Goal: Task Accomplishment & Management: Use online tool/utility

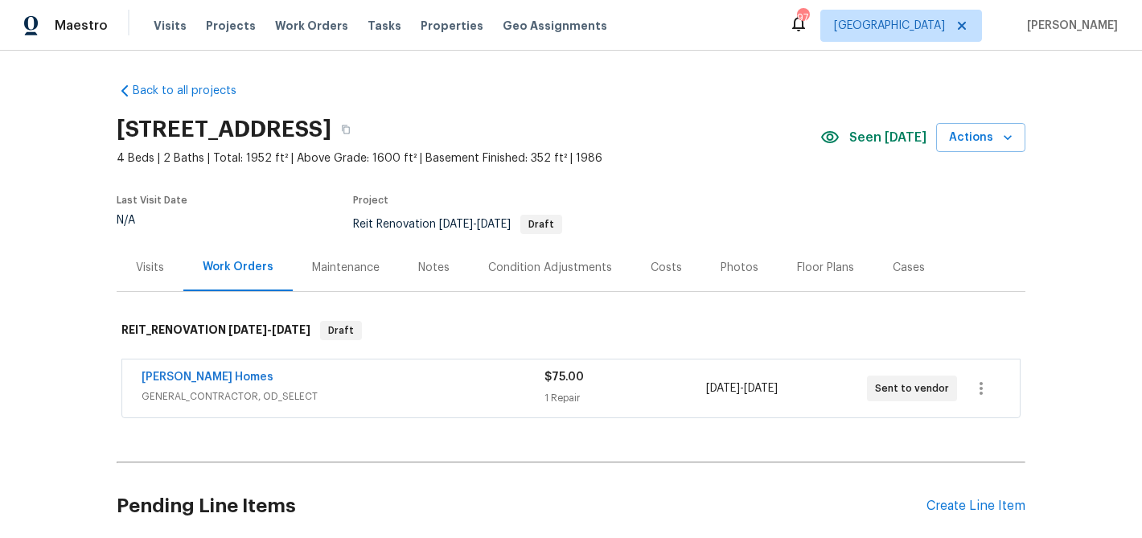
scroll to position [131, 0]
click at [198, 376] on link "Therrien Homes" at bounding box center [208, 377] width 132 height 11
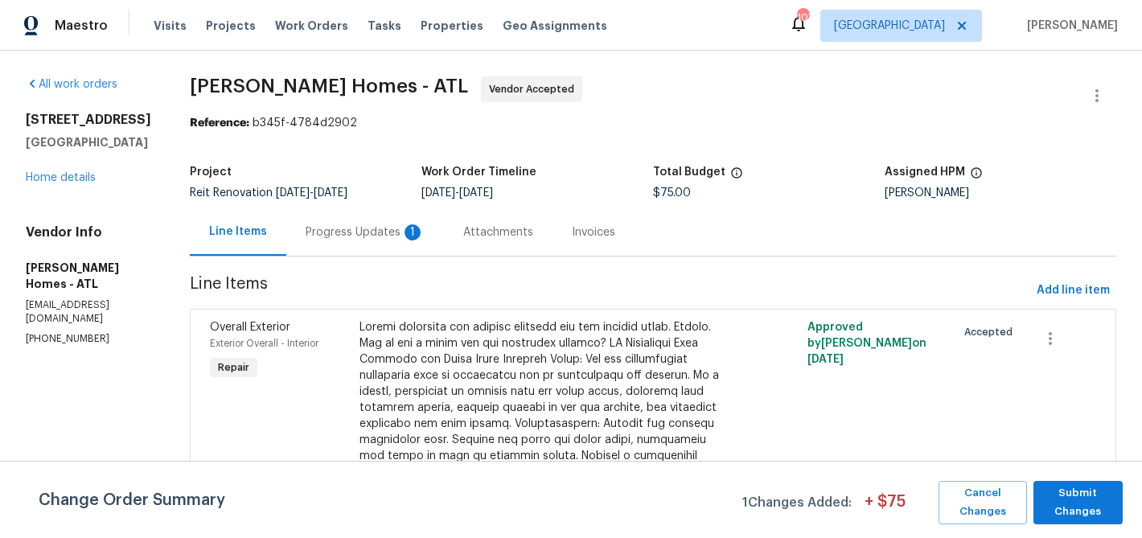
click at [337, 225] on div "Progress Updates 1" at bounding box center [365, 232] width 119 height 16
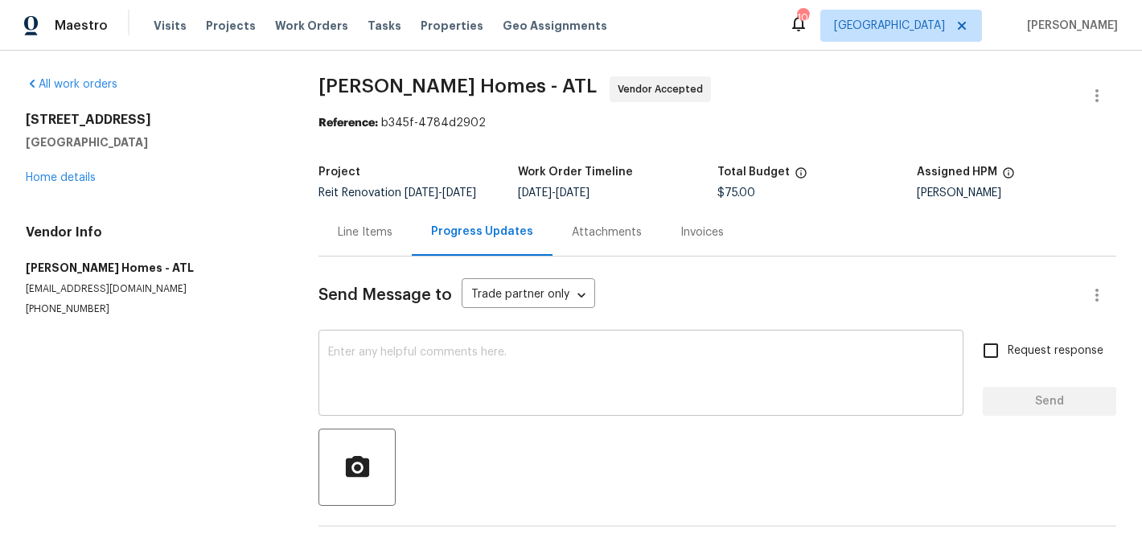
scroll to position [134, 0]
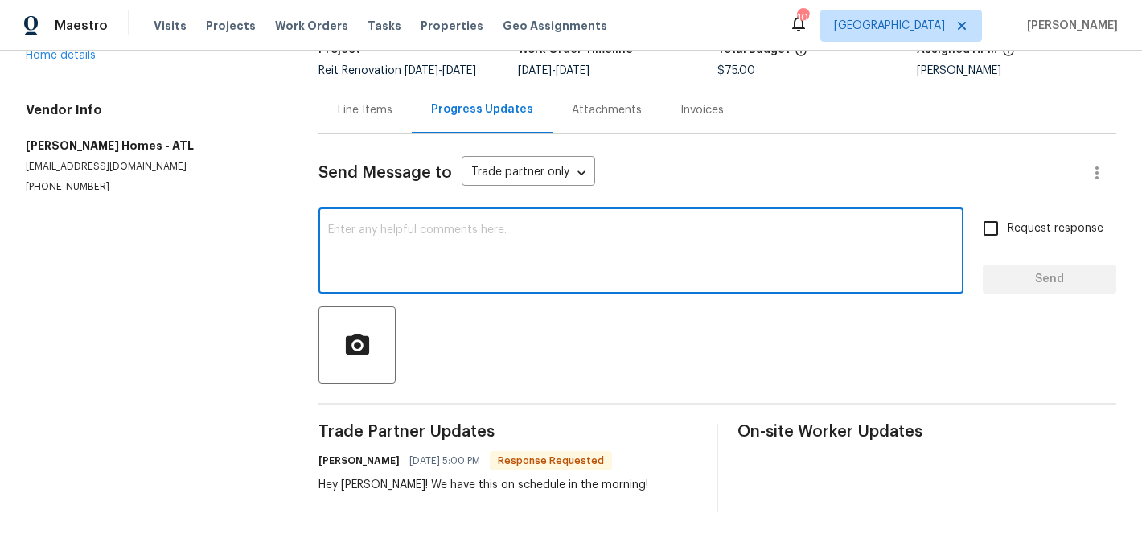
click at [389, 257] on textarea at bounding box center [641, 252] width 626 height 56
type textarea "Thank you!"
click at [1042, 276] on span "Send" at bounding box center [1050, 279] width 108 height 20
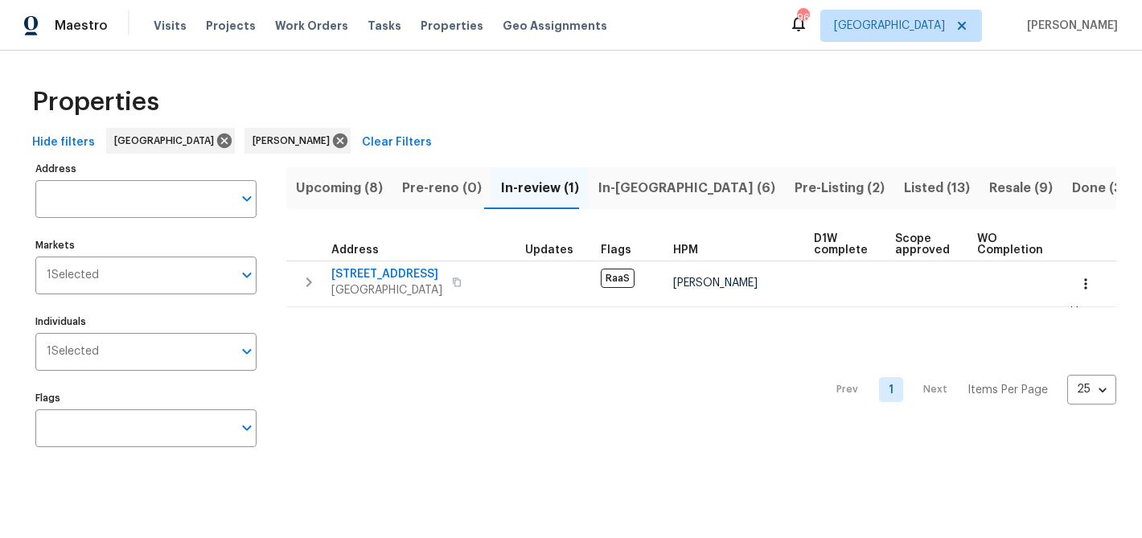
click at [334, 187] on span "Upcoming (8)" at bounding box center [339, 188] width 87 height 23
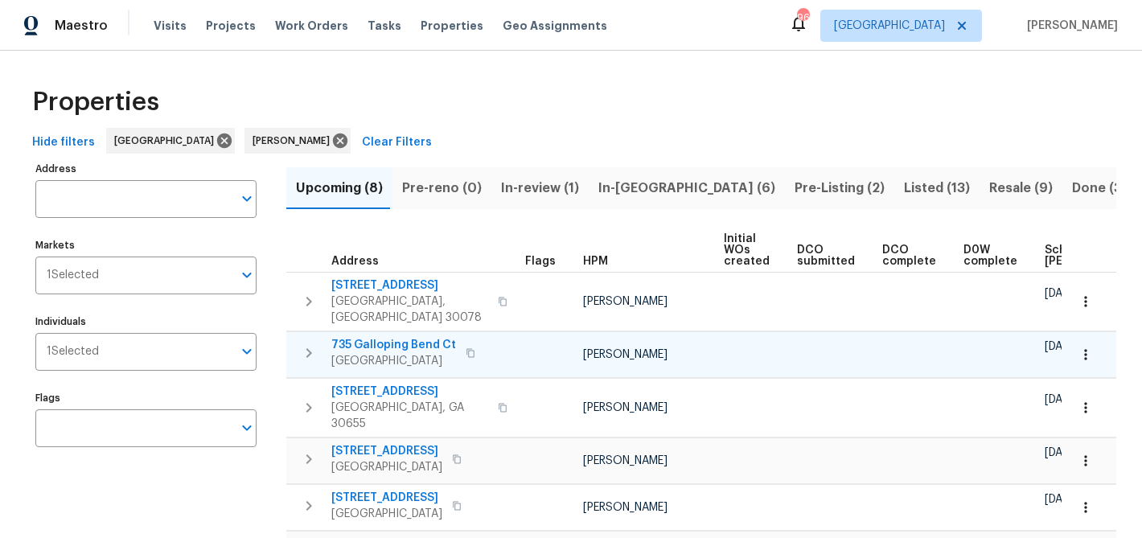
scroll to position [0, 192]
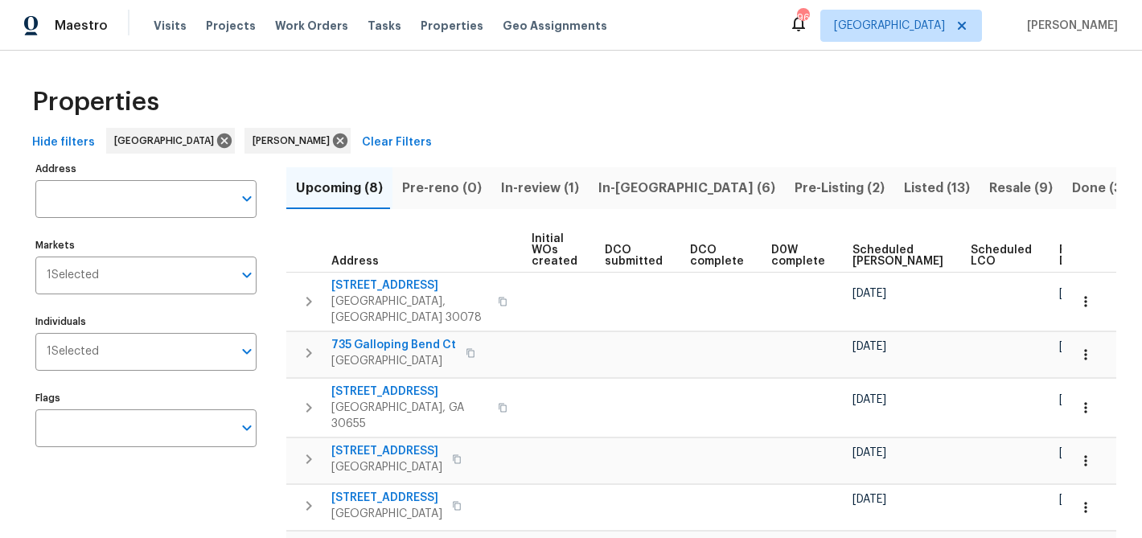
click at [1059, 255] on span "Ready Date" at bounding box center [1076, 256] width 35 height 23
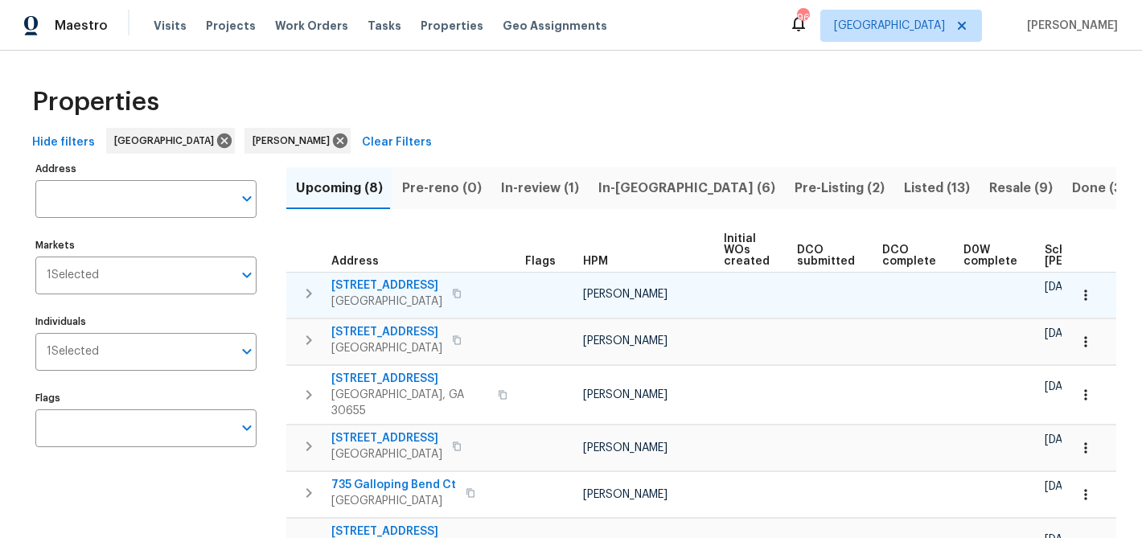
scroll to position [0, 212]
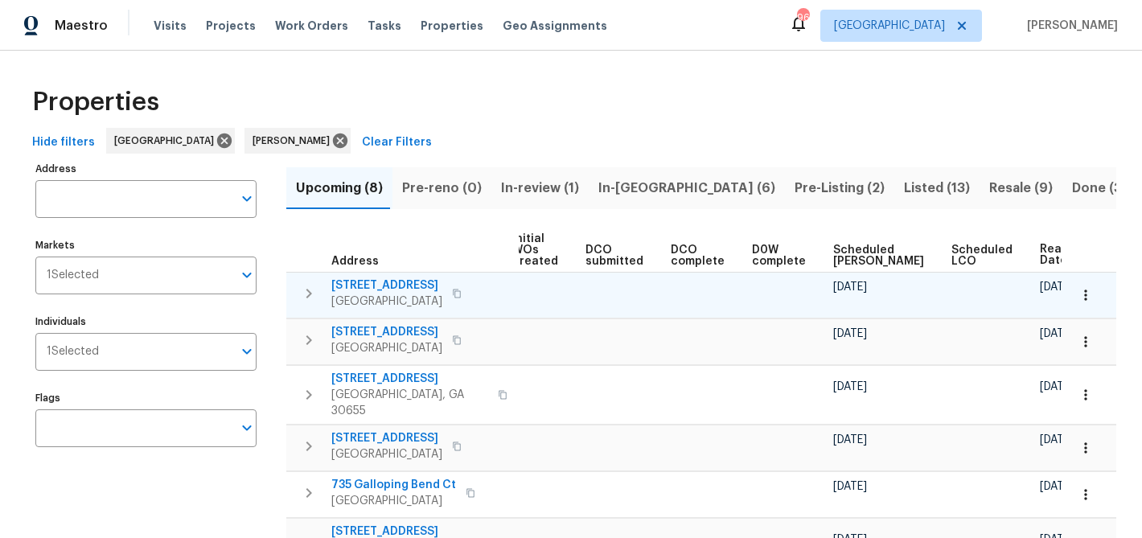
click at [375, 286] on span "135 Wakefield Dr" at bounding box center [386, 285] width 111 height 16
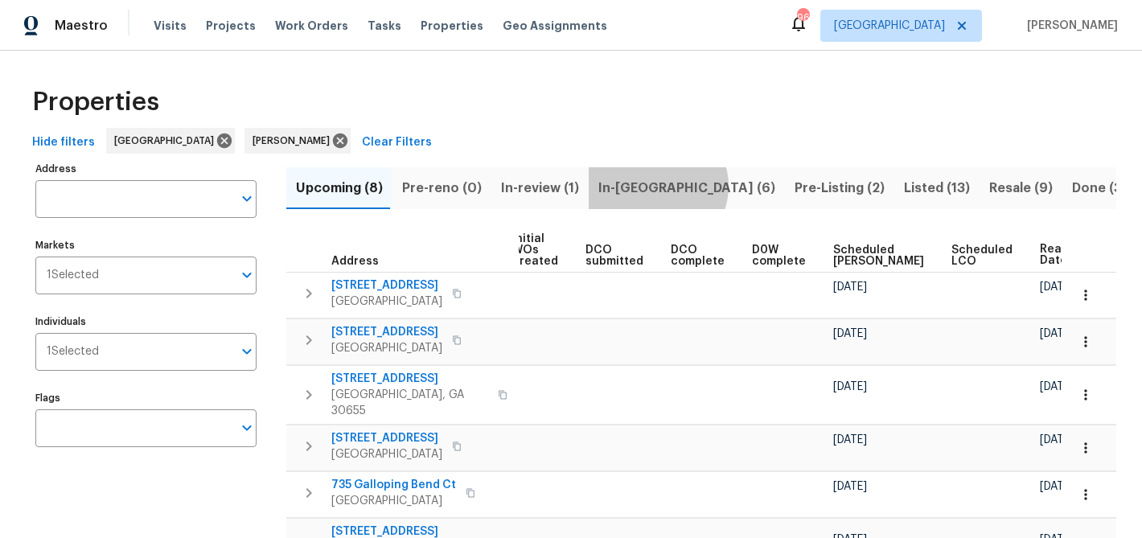
click at [647, 186] on span "In-reno (6)" at bounding box center [686, 188] width 177 height 23
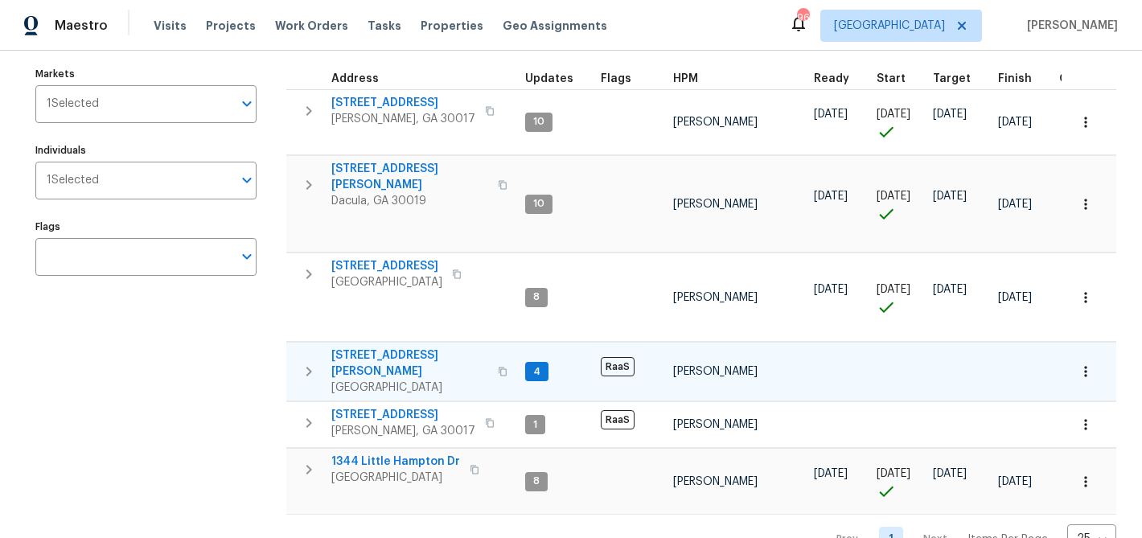
scroll to position [184, 0]
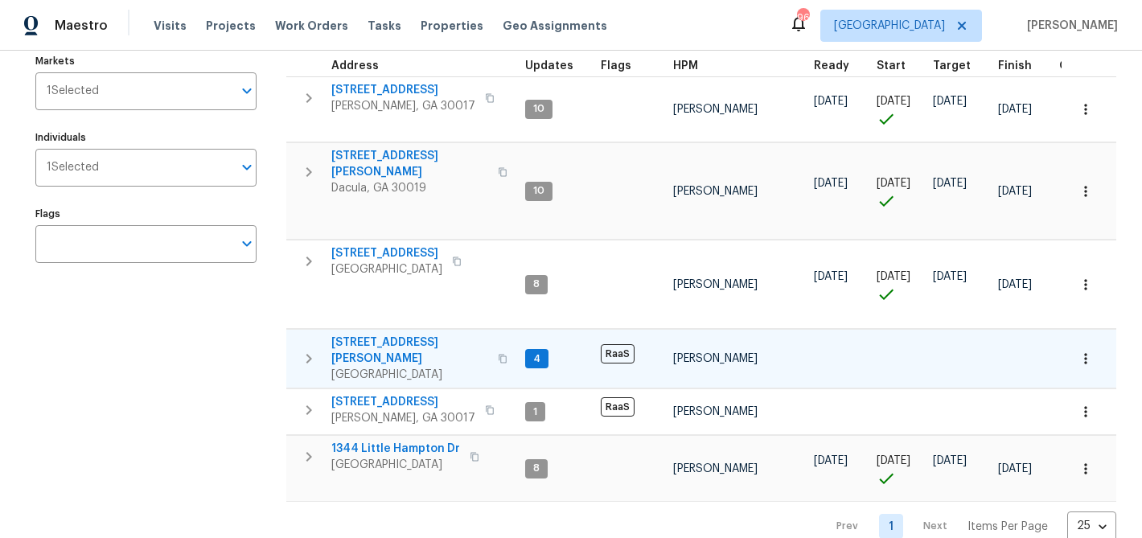
click at [392, 337] on span "[STREET_ADDRESS][PERSON_NAME]" at bounding box center [409, 351] width 157 height 32
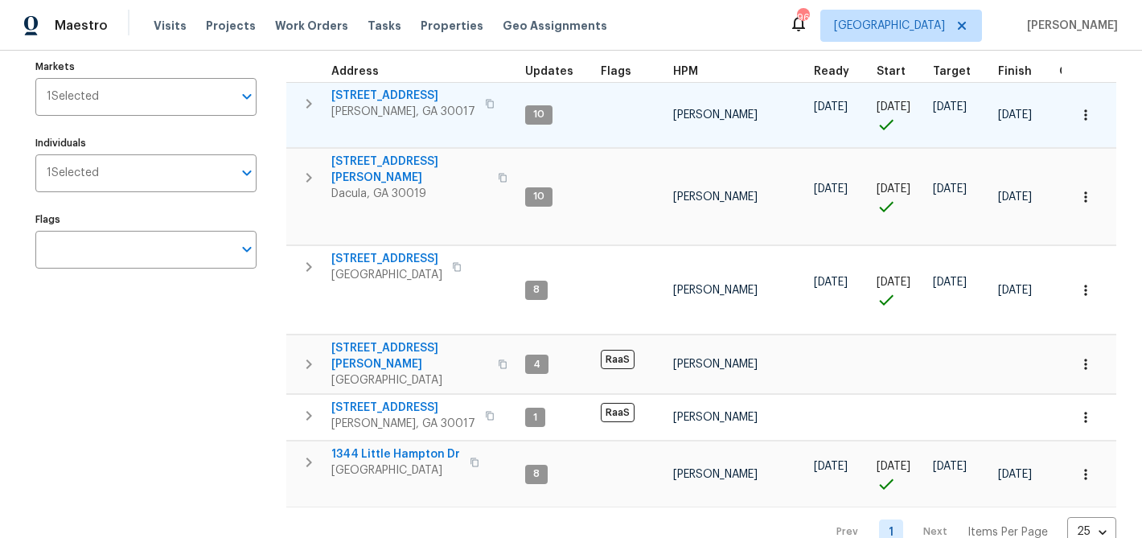
scroll to position [0, 0]
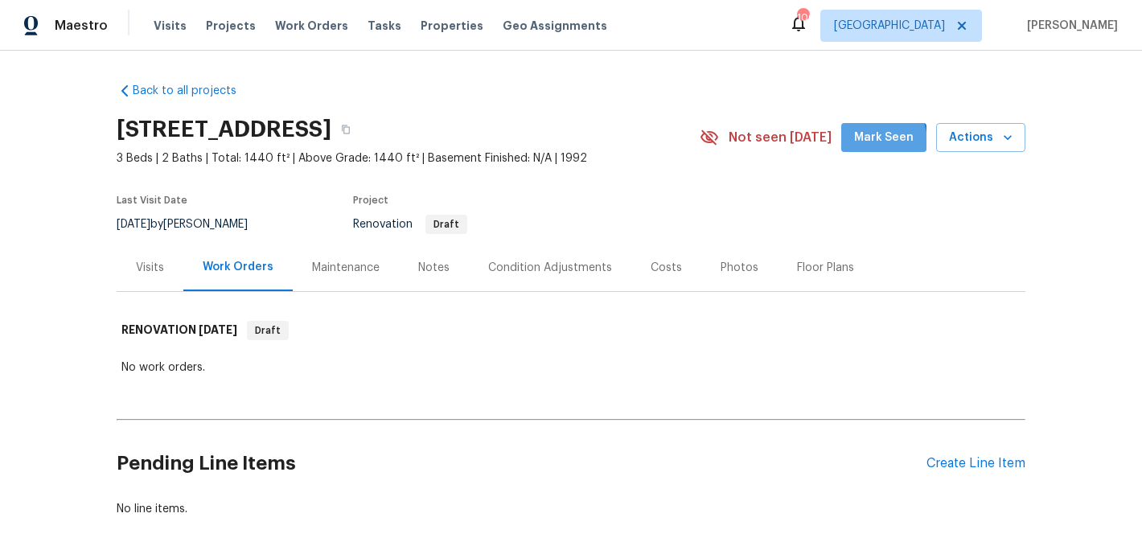
click at [866, 144] on span "Mark Seen" at bounding box center [884, 138] width 60 height 20
click at [559, 273] on div "Condition Adjustments" at bounding box center [550, 268] width 124 height 16
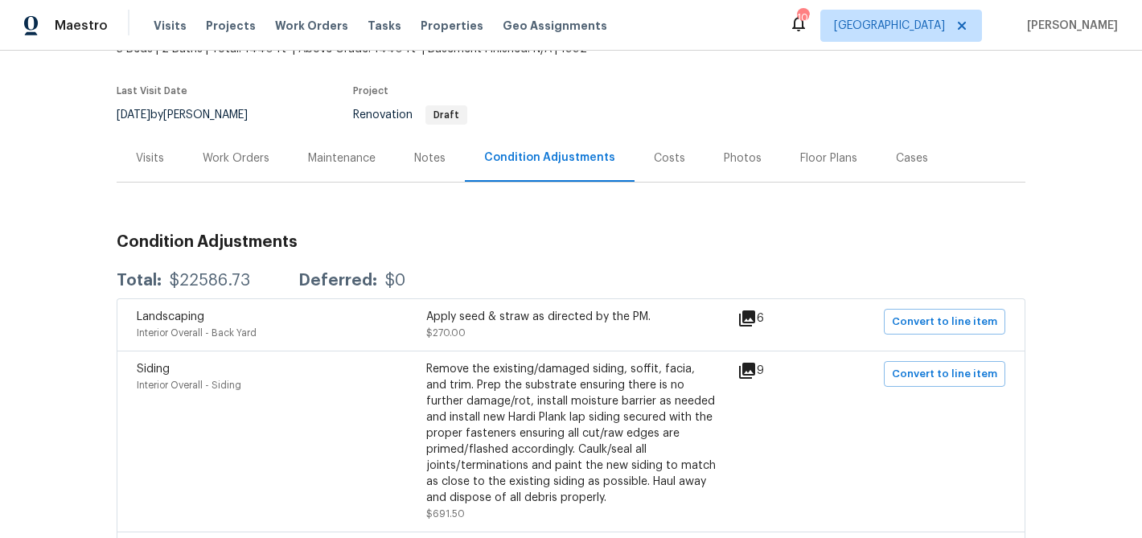
scroll to position [120, 0]
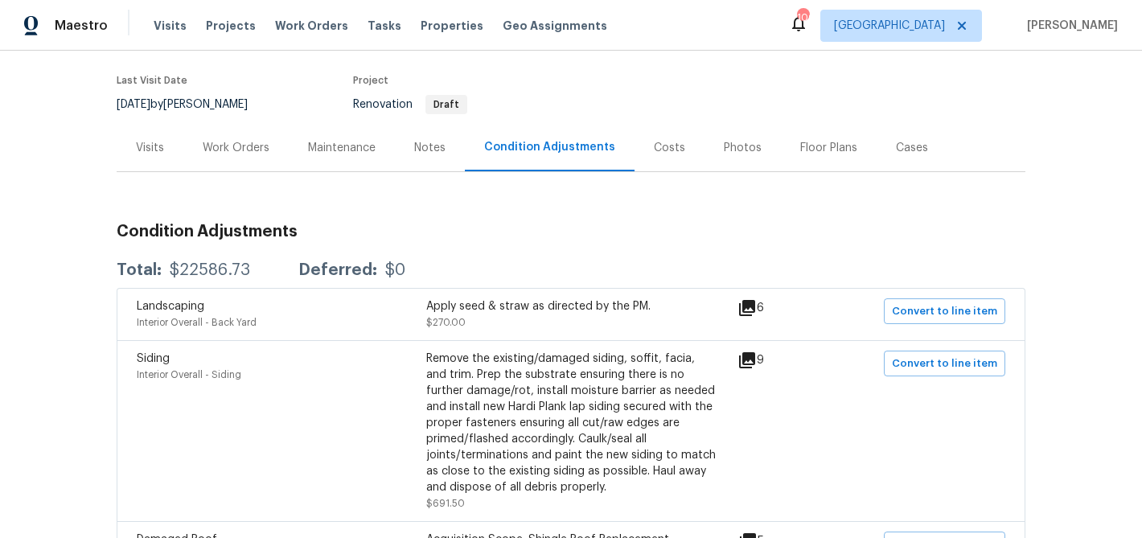
click at [763, 303] on div "6" at bounding box center [777, 307] width 78 height 19
click at [755, 307] on icon at bounding box center [747, 308] width 16 height 16
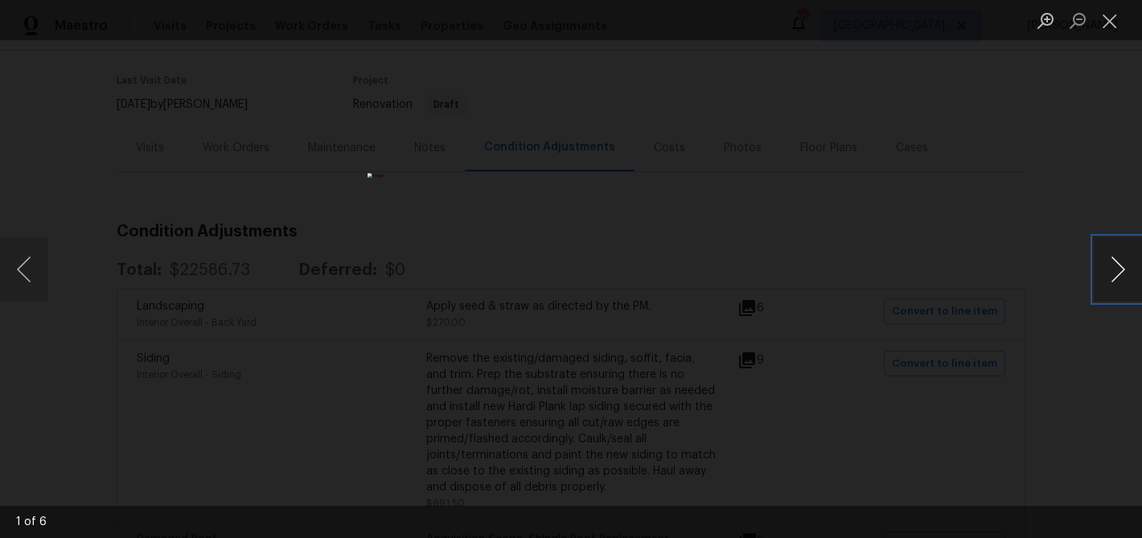
click at [1121, 271] on button "Next image" at bounding box center [1118, 269] width 48 height 64
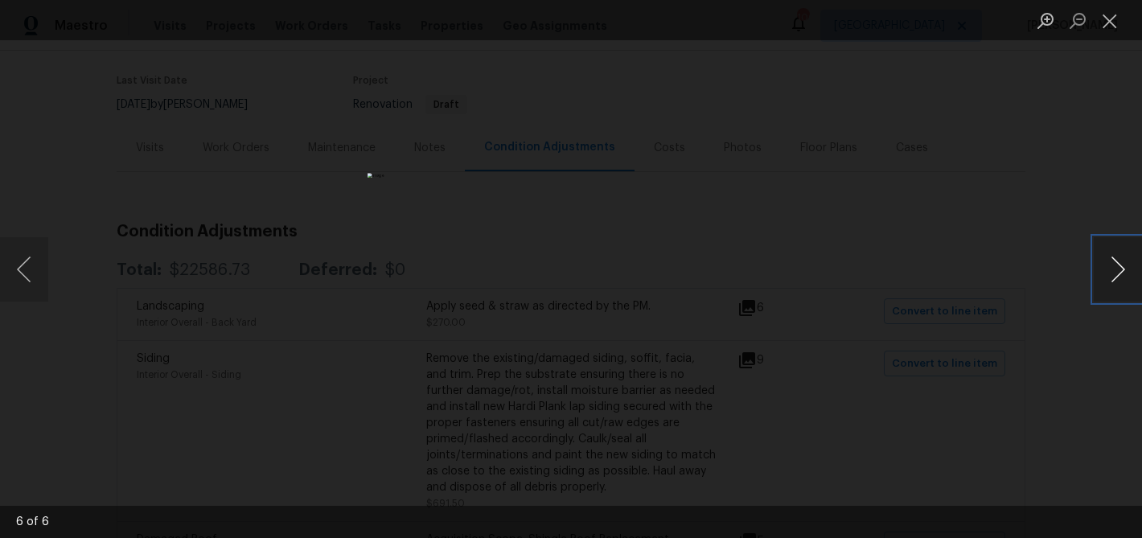
click at [1121, 271] on button "Next image" at bounding box center [1118, 269] width 48 height 64
click at [1097, 12] on button "Close lightbox" at bounding box center [1110, 20] width 32 height 28
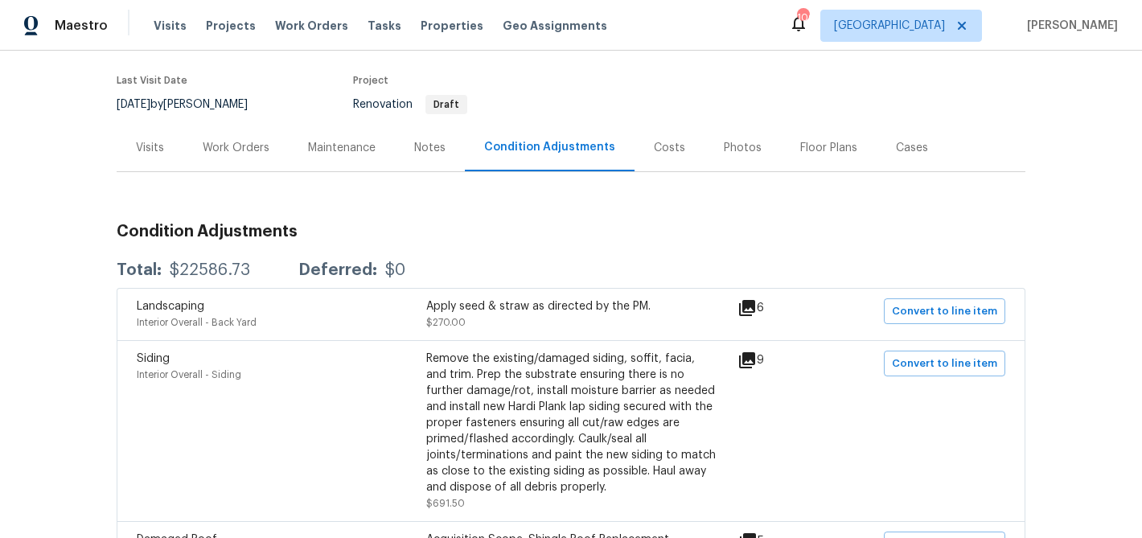
click at [444, 145] on div "Notes" at bounding box center [429, 148] width 31 height 16
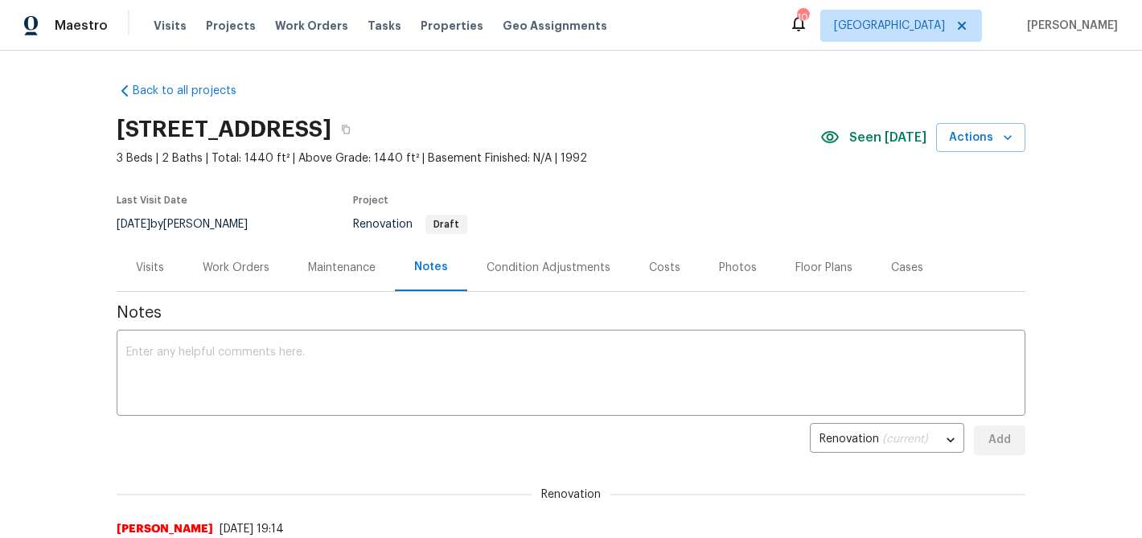
click at [497, 257] on div "Condition Adjustments" at bounding box center [548, 267] width 162 height 47
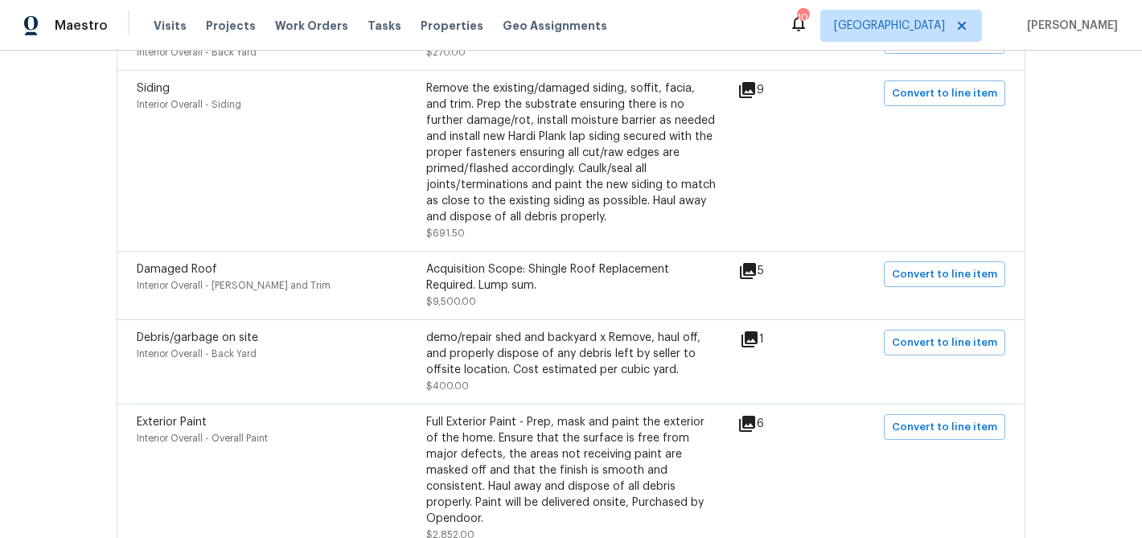
scroll to position [395, 0]
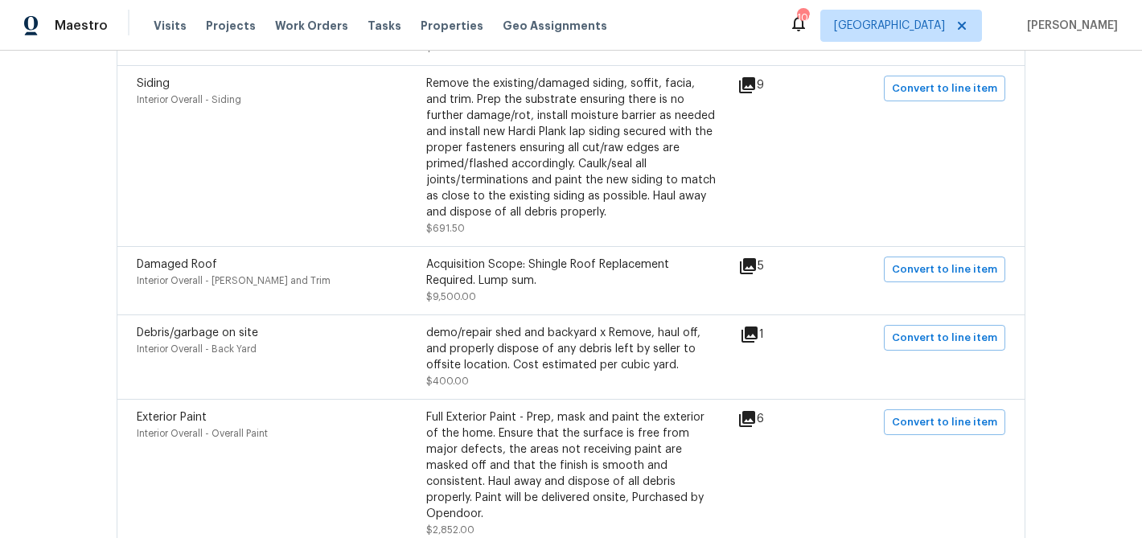
click at [753, 85] on icon at bounding box center [747, 85] width 19 height 19
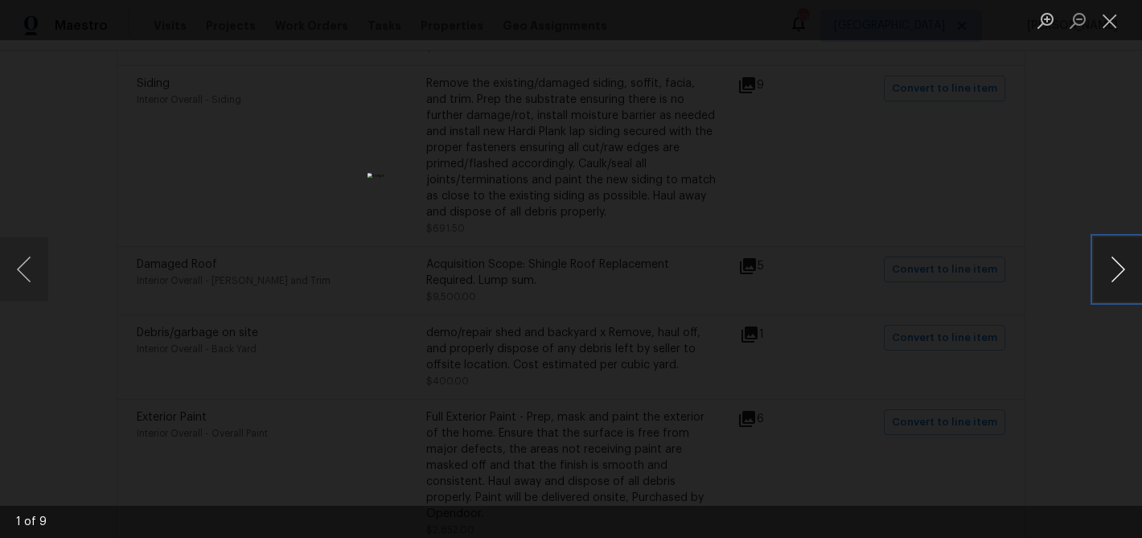
click at [1120, 268] on button "Next image" at bounding box center [1118, 269] width 48 height 64
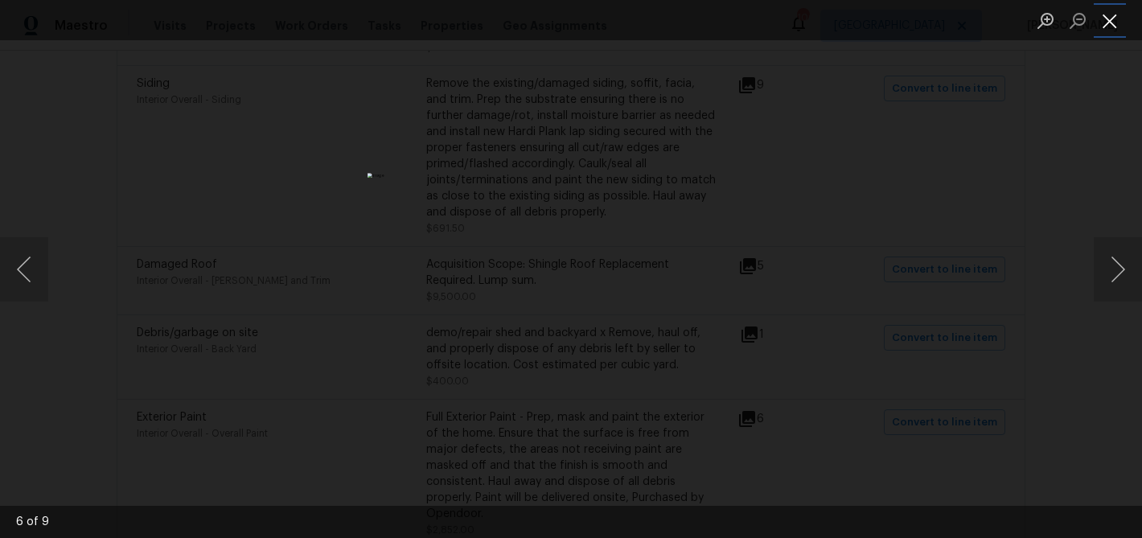
click at [1106, 15] on button "Close lightbox" at bounding box center [1110, 20] width 32 height 28
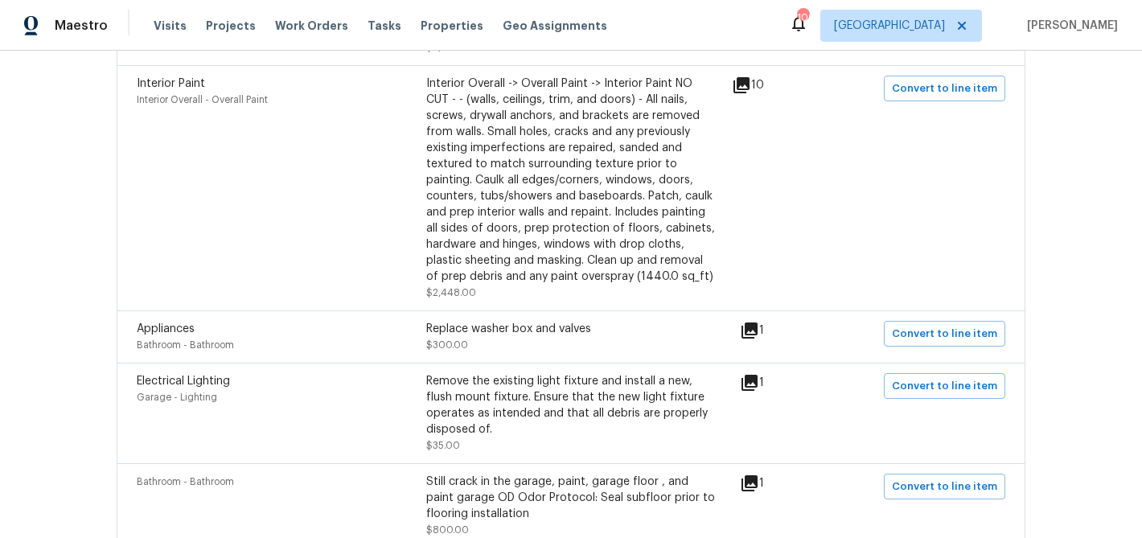
scroll to position [879, 0]
click at [758, 373] on icon at bounding box center [750, 381] width 16 height 16
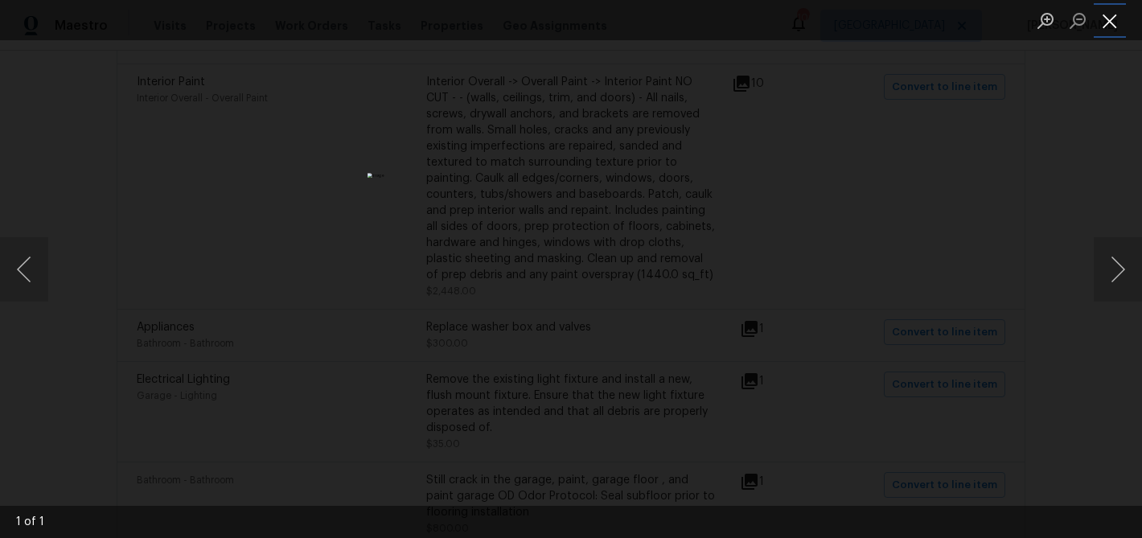
click at [1116, 23] on button "Close lightbox" at bounding box center [1110, 20] width 32 height 28
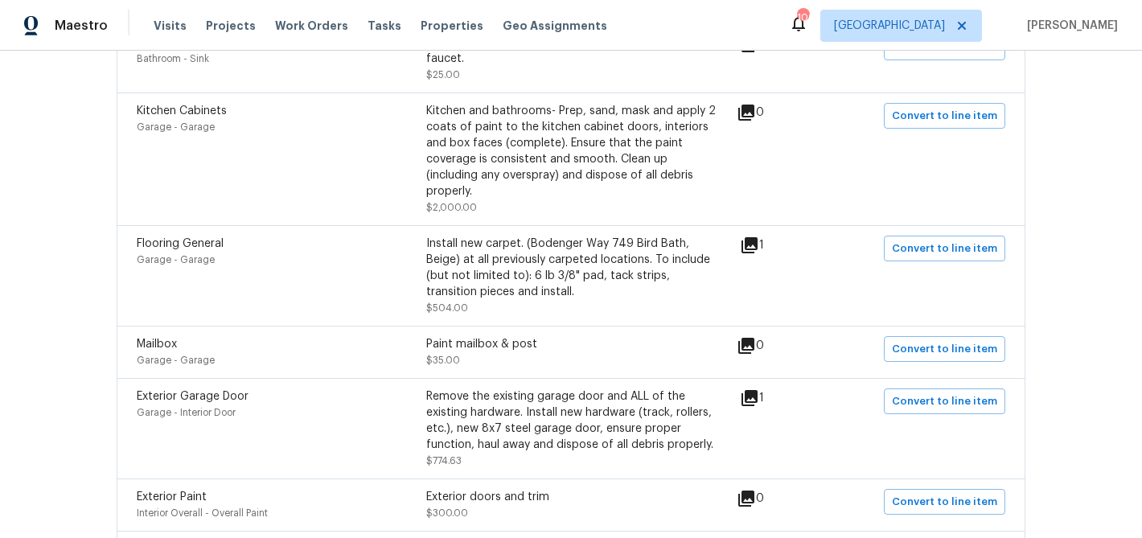
scroll to position [1658, 0]
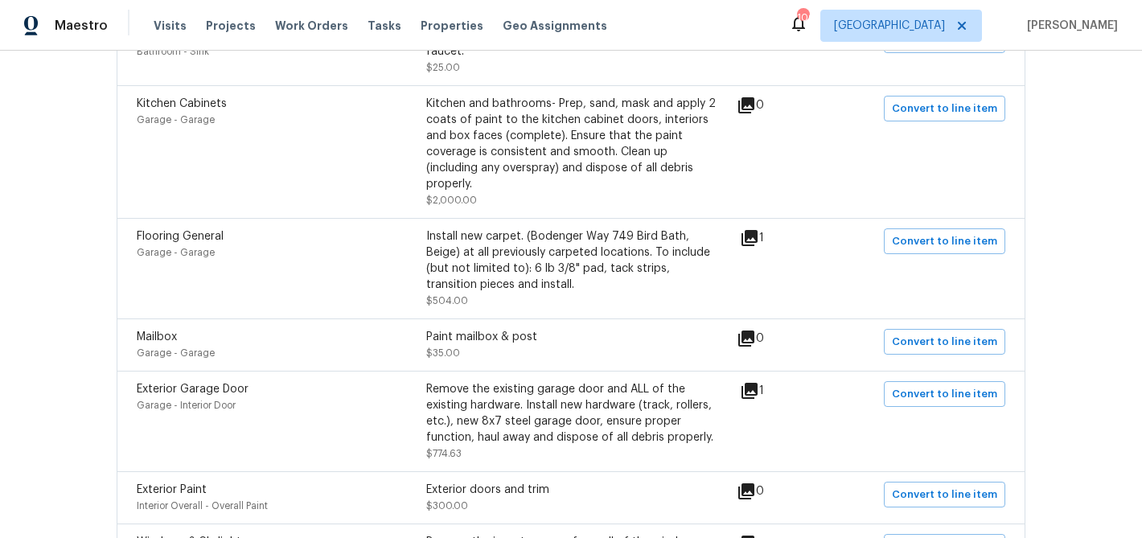
click at [758, 230] on icon at bounding box center [750, 238] width 16 height 16
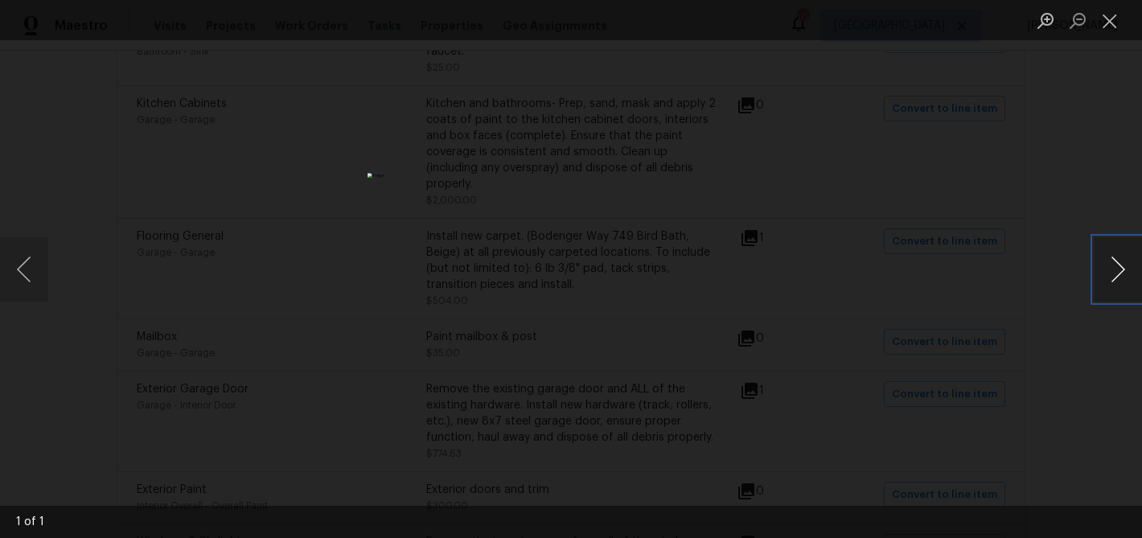
click at [1116, 264] on button "Next image" at bounding box center [1118, 269] width 48 height 64
click at [1109, 21] on button "Close lightbox" at bounding box center [1110, 20] width 32 height 28
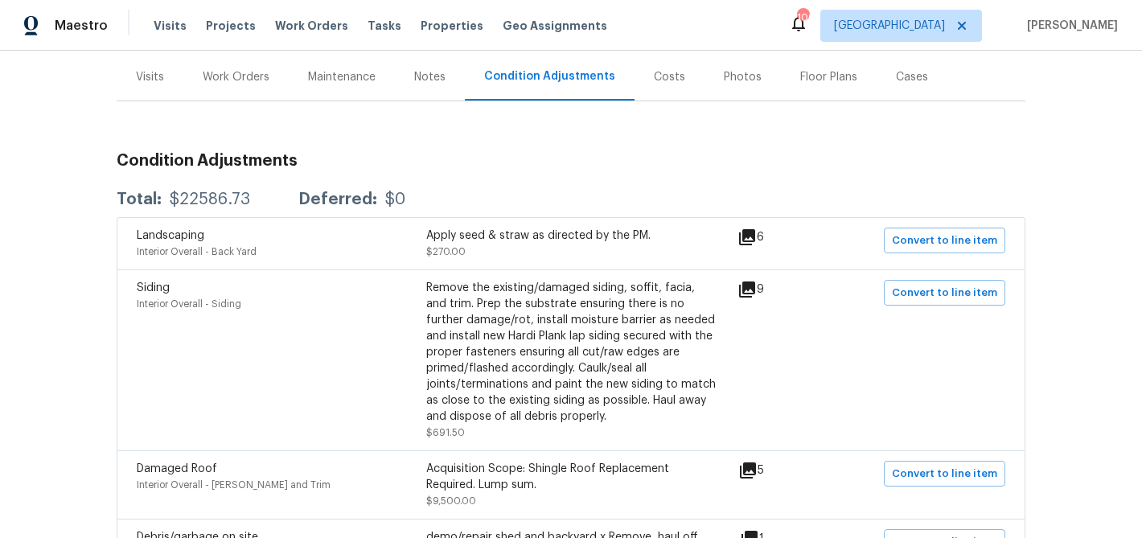
scroll to position [157, 0]
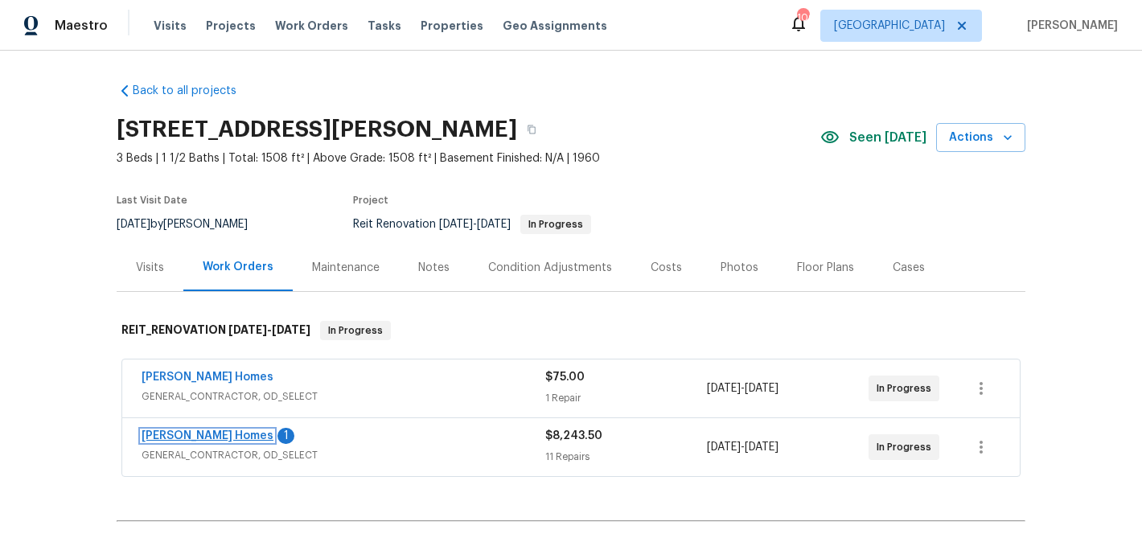
click at [197, 435] on link "Therrien Homes" at bounding box center [208, 435] width 132 height 11
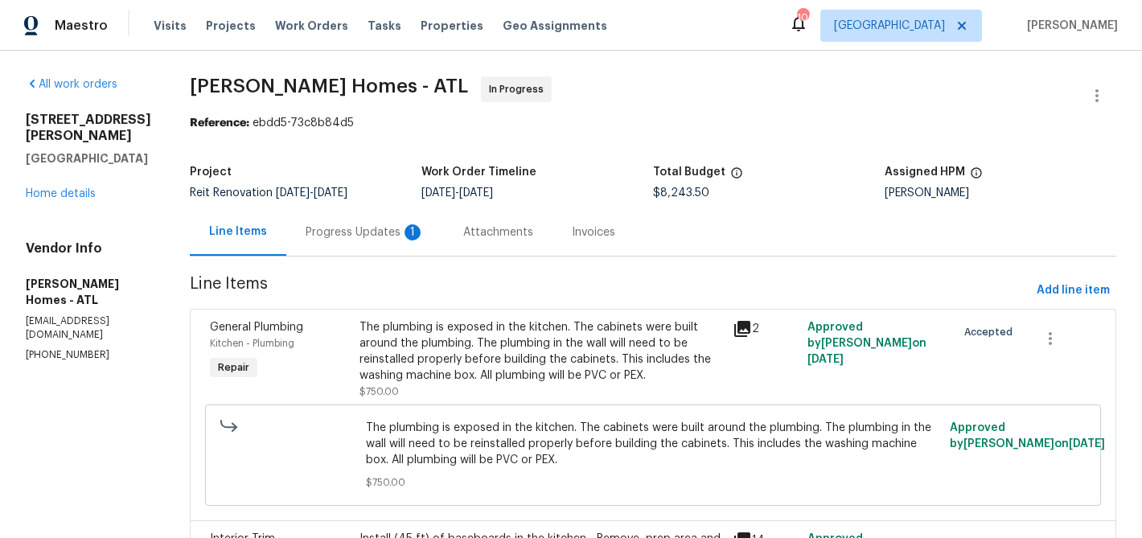
click at [319, 223] on div "Progress Updates 1" at bounding box center [365, 231] width 158 height 47
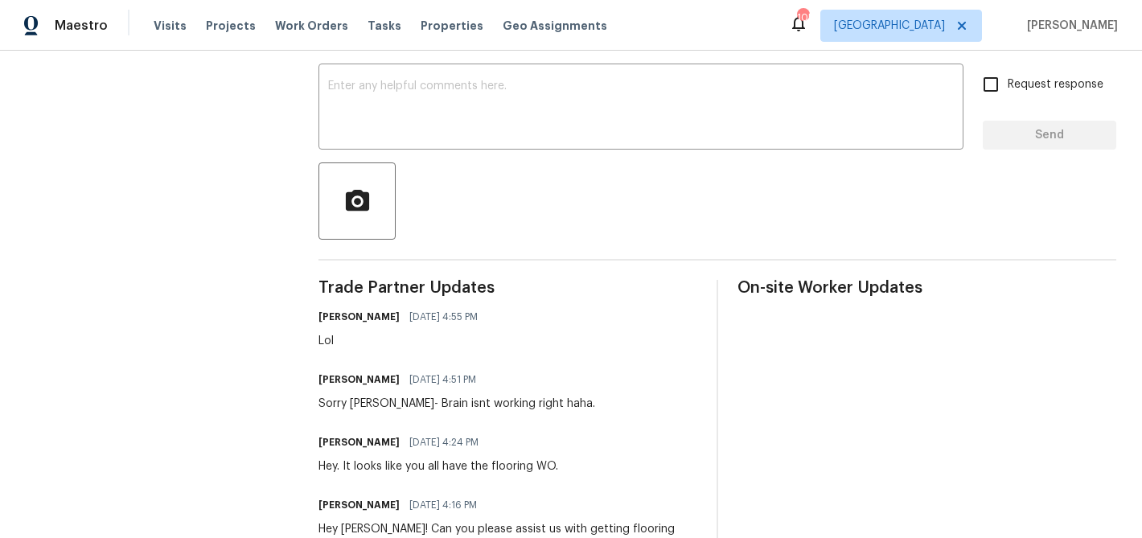
scroll to position [268, 0]
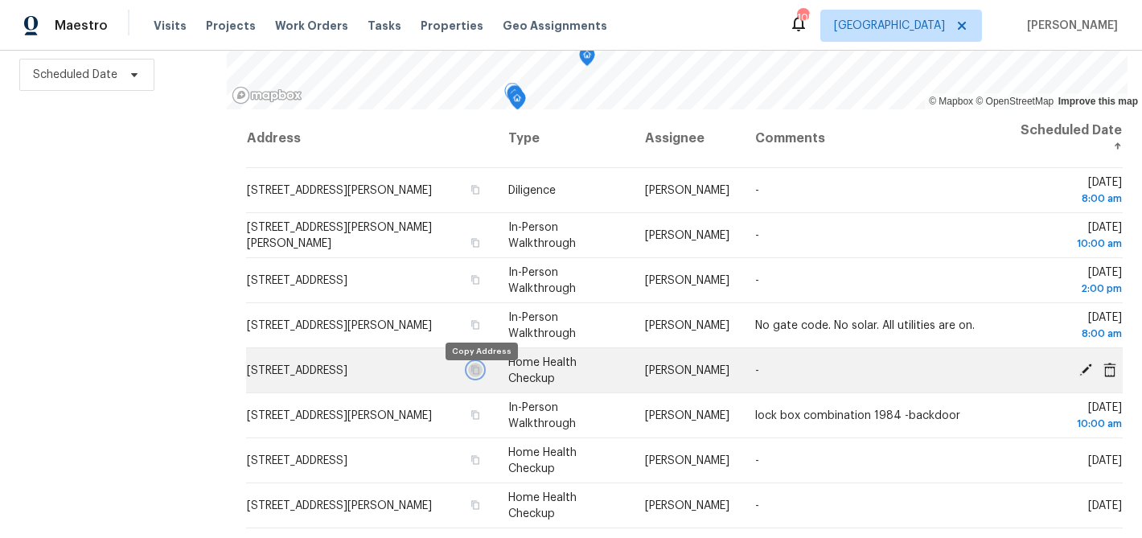
click at [483, 377] on button "button" at bounding box center [475, 370] width 14 height 14
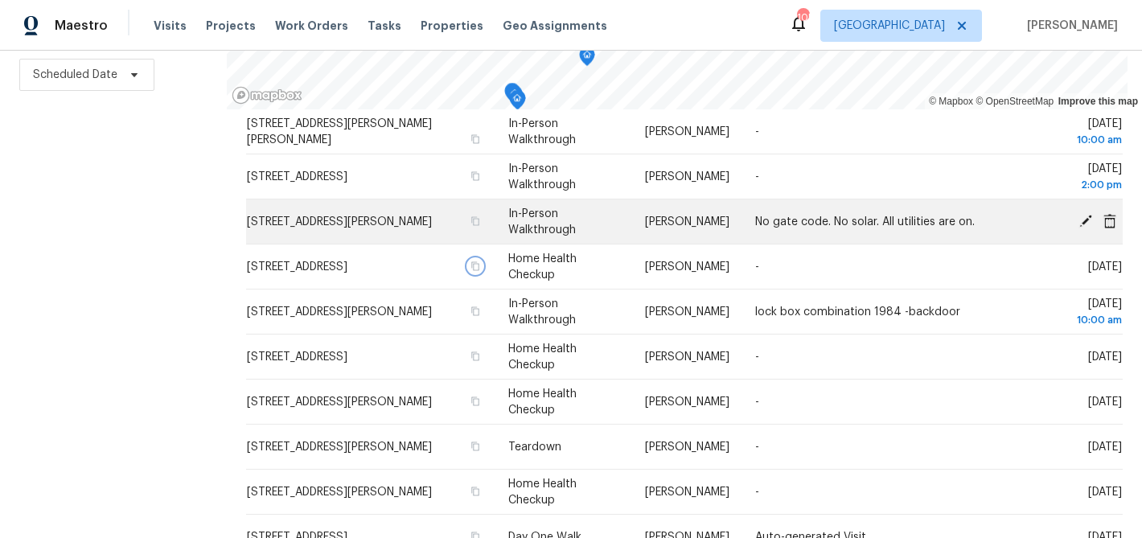
scroll to position [109, 0]
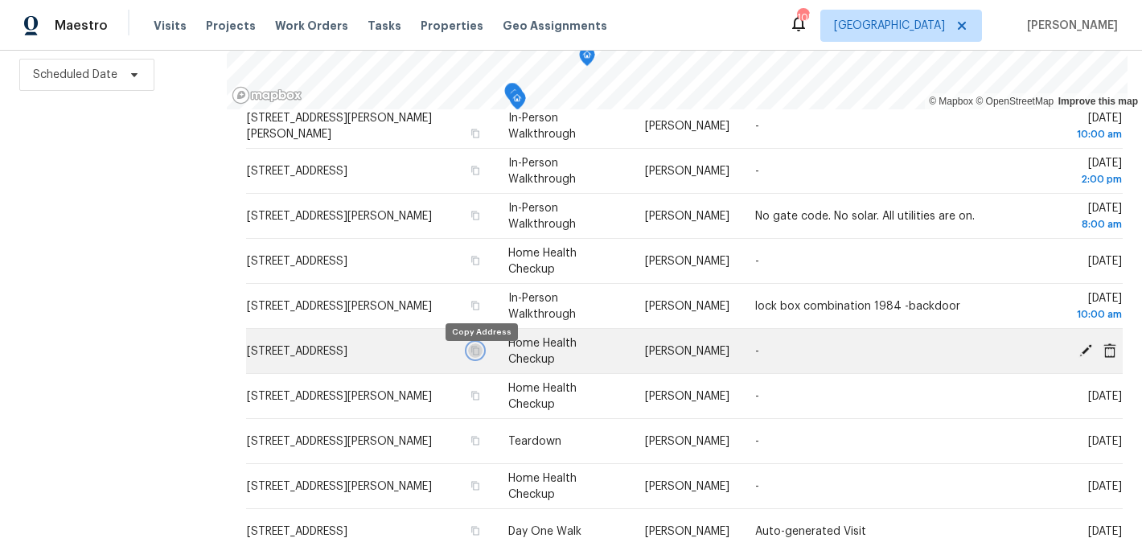
click at [480, 355] on icon "button" at bounding box center [476, 350] width 8 height 9
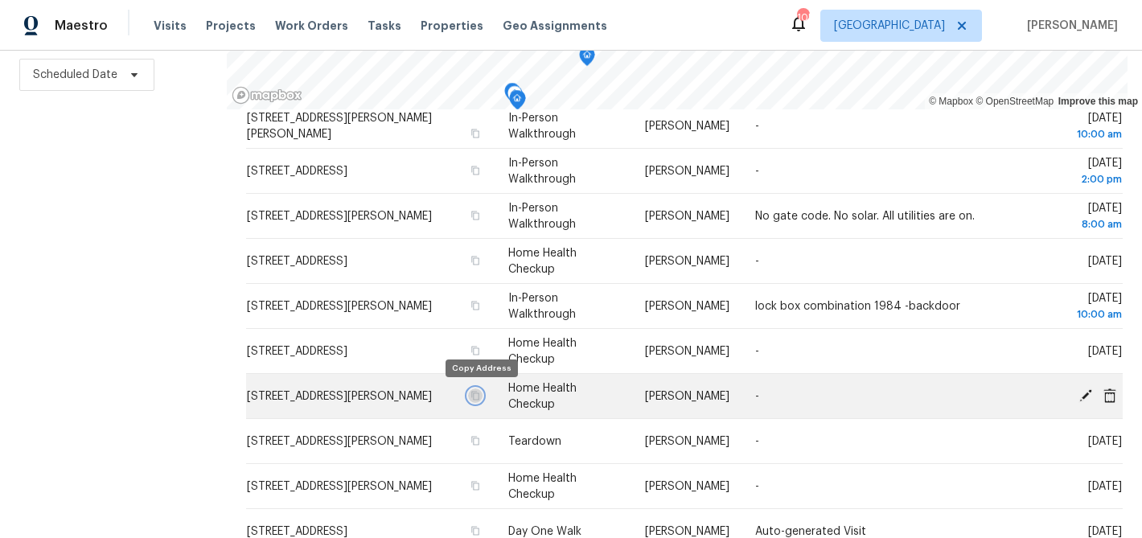
click at [480, 396] on icon "button" at bounding box center [476, 396] width 10 height 10
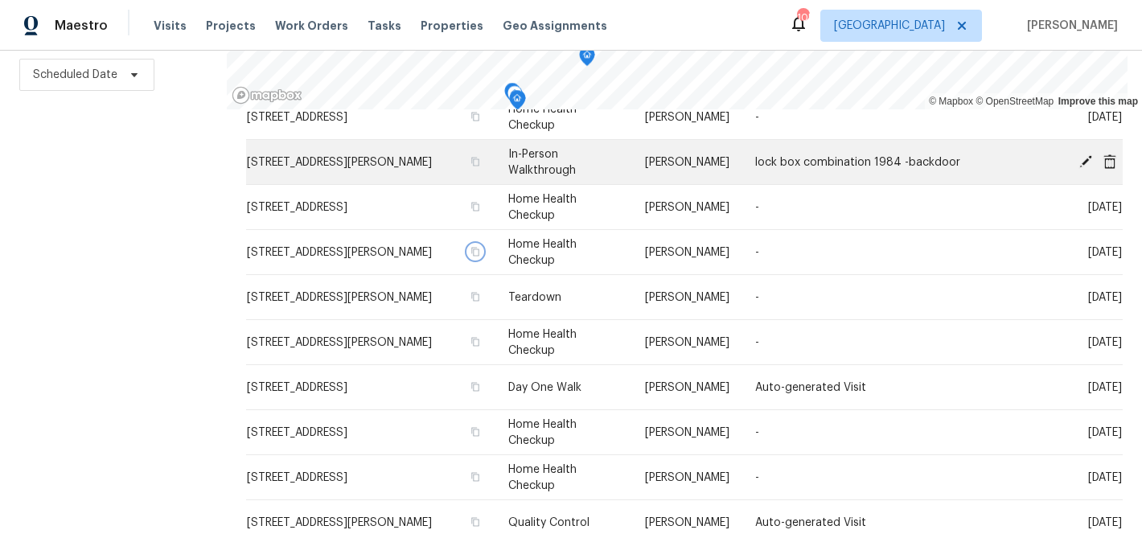
scroll to position [255, 0]
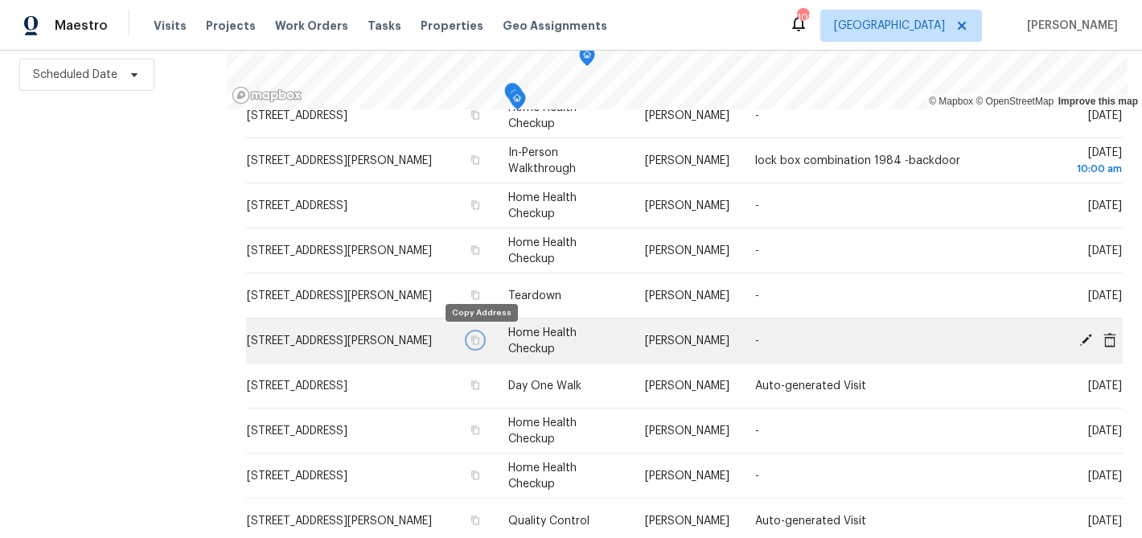
click at [480, 342] on icon "button" at bounding box center [476, 340] width 10 height 10
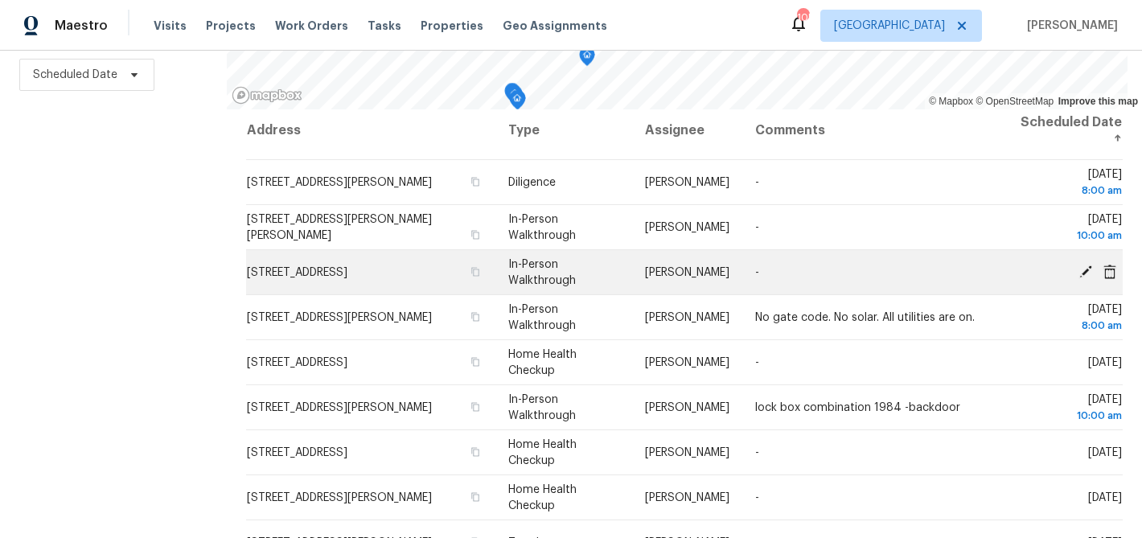
scroll to position [4, 0]
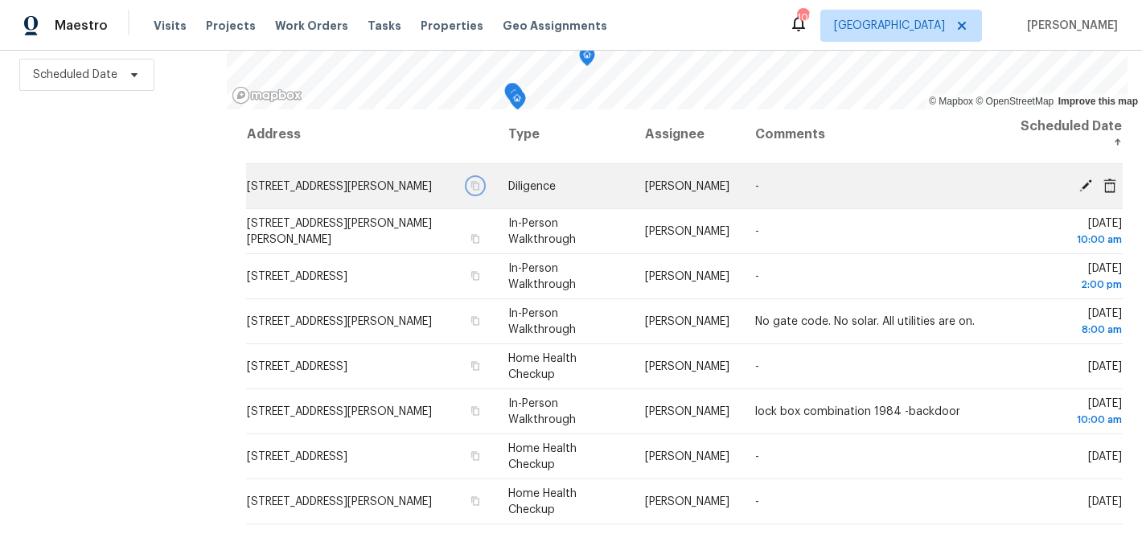
click at [480, 184] on icon "button" at bounding box center [476, 186] width 10 height 10
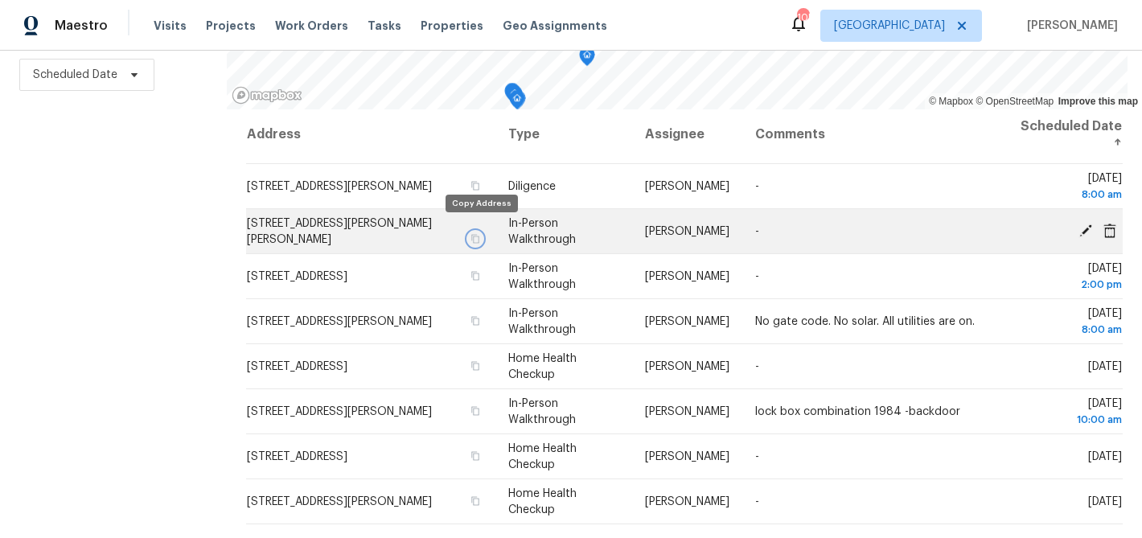
click at [480, 234] on icon "button" at bounding box center [476, 238] width 8 height 9
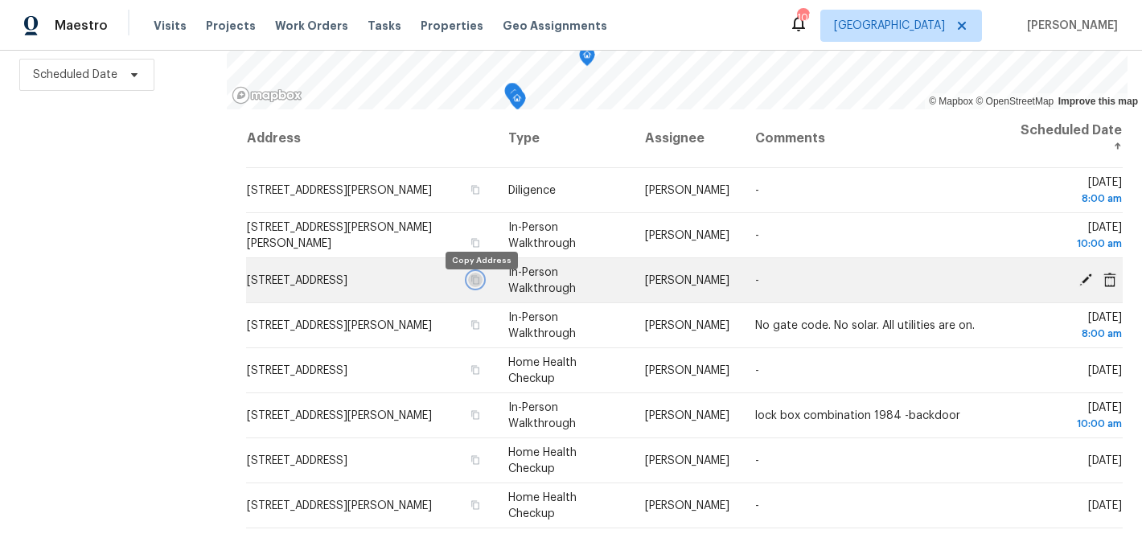
click at [479, 285] on icon "button" at bounding box center [476, 280] width 10 height 10
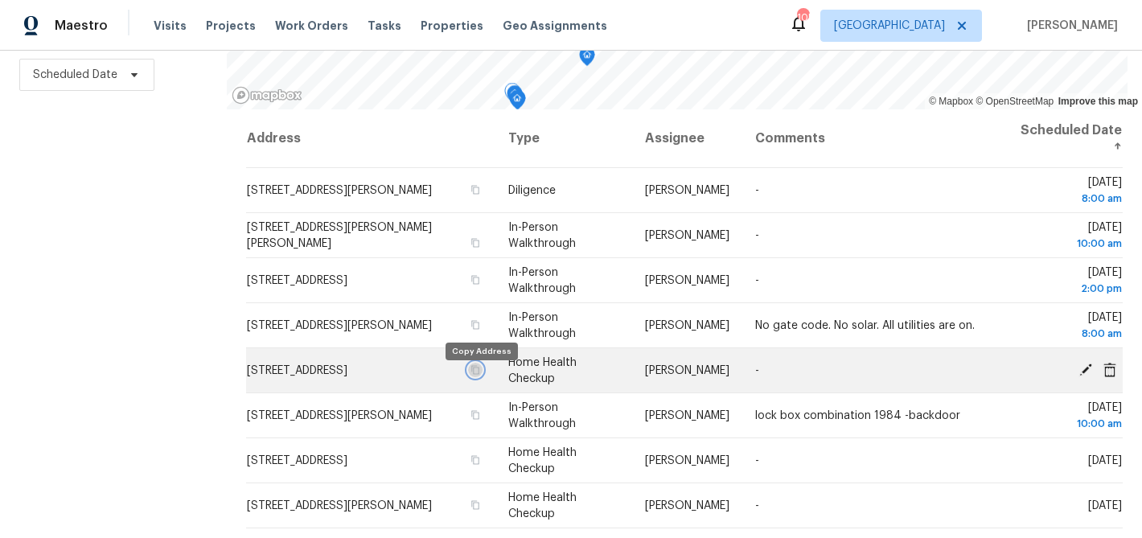
click at [480, 375] on icon "button" at bounding box center [476, 370] width 10 height 10
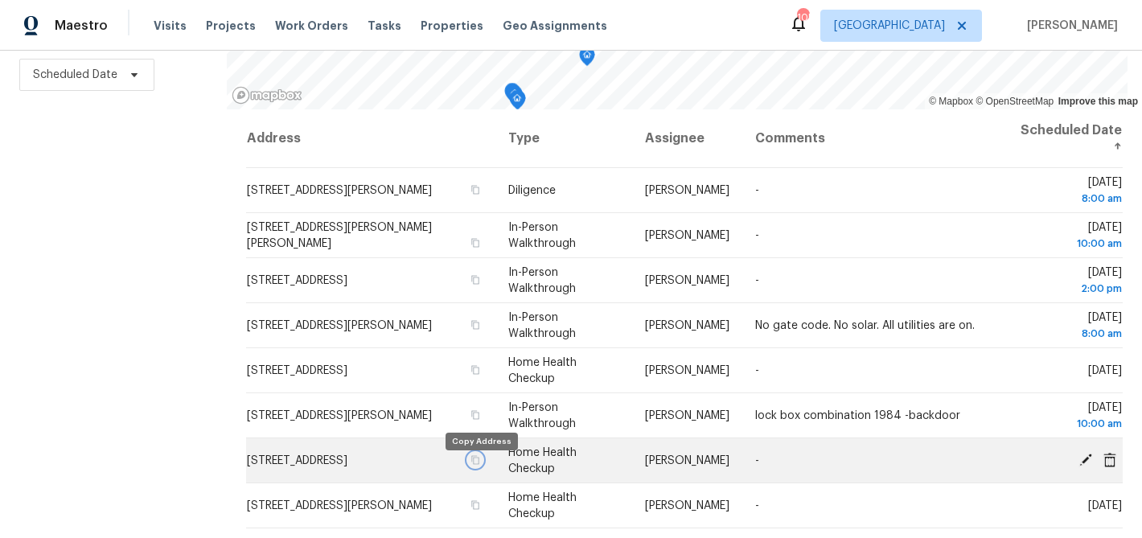
click at [480, 464] on icon "button" at bounding box center [476, 459] width 8 height 9
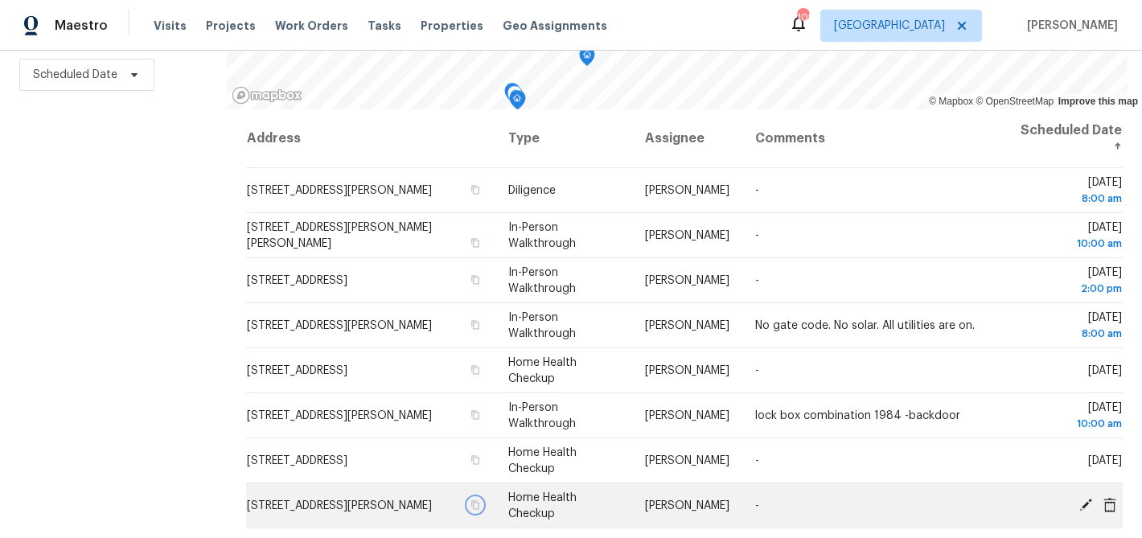
click at [483, 507] on button "button" at bounding box center [475, 505] width 14 height 14
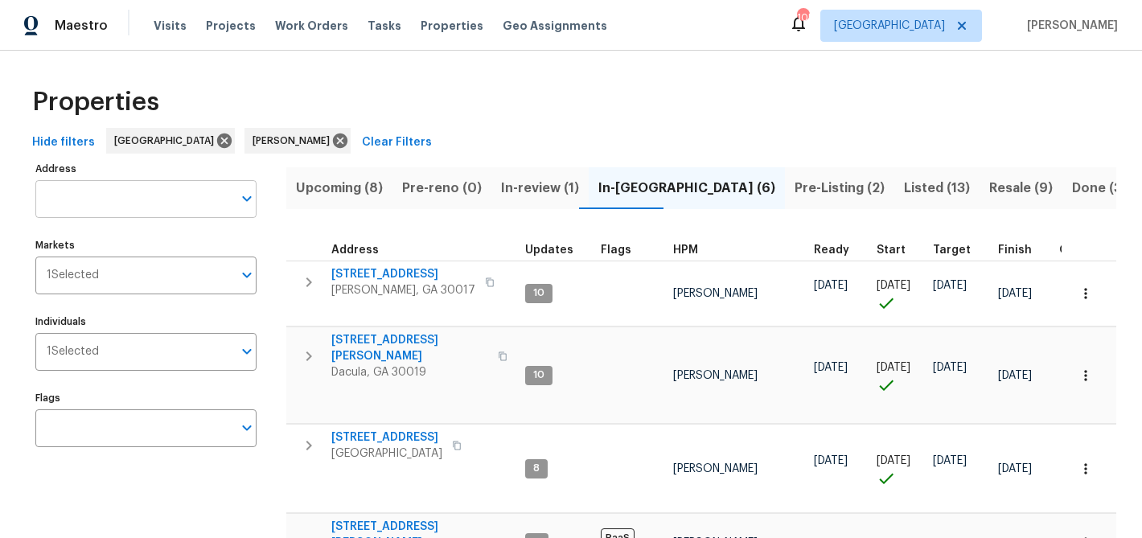
click at [137, 196] on input "Address" at bounding box center [133, 199] width 197 height 38
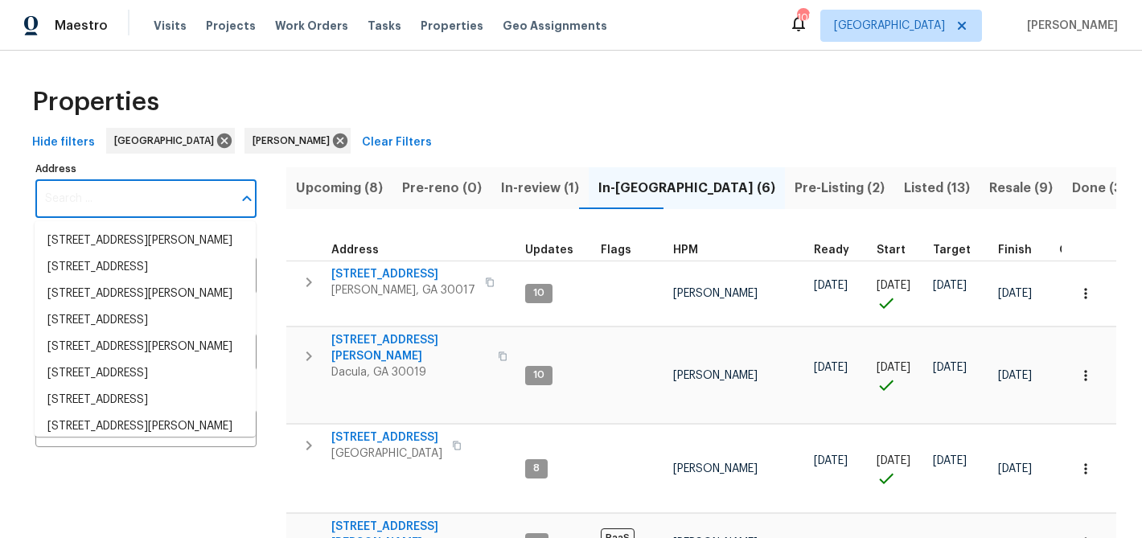
paste input "[STREET_ADDRESS]"
type input "[STREET_ADDRESS]"
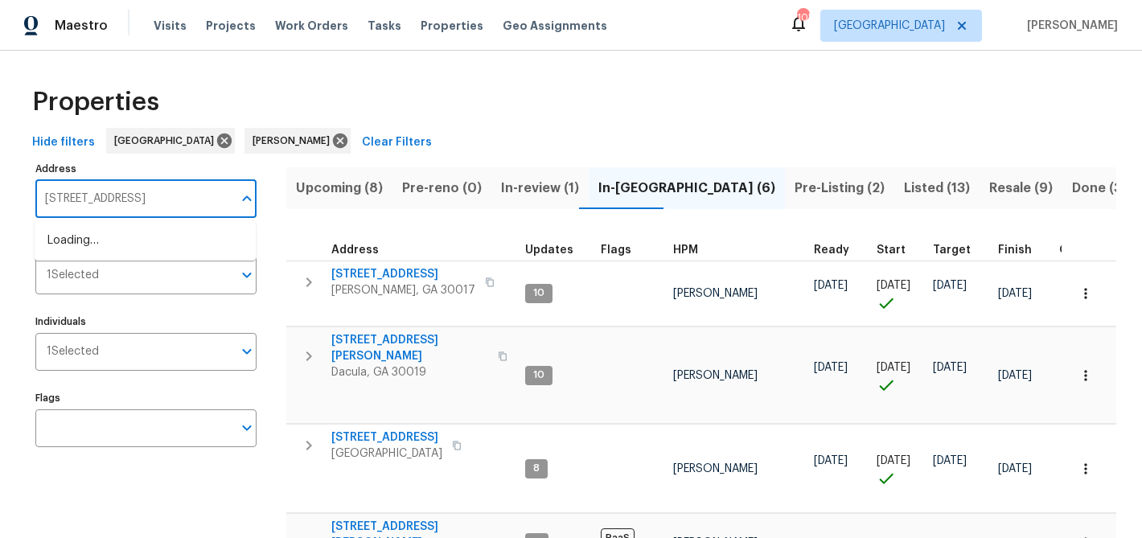
scroll to position [0, 38]
click at [136, 236] on li "[STREET_ADDRESS][PERSON_NAME]" at bounding box center [145, 241] width 221 height 27
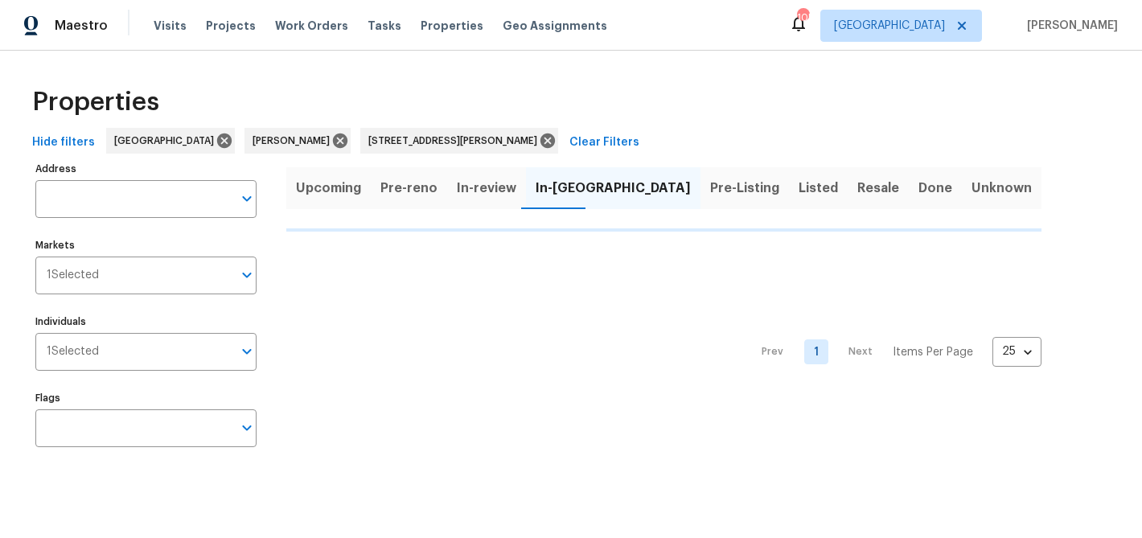
type input "[STREET_ADDRESS][PERSON_NAME]"
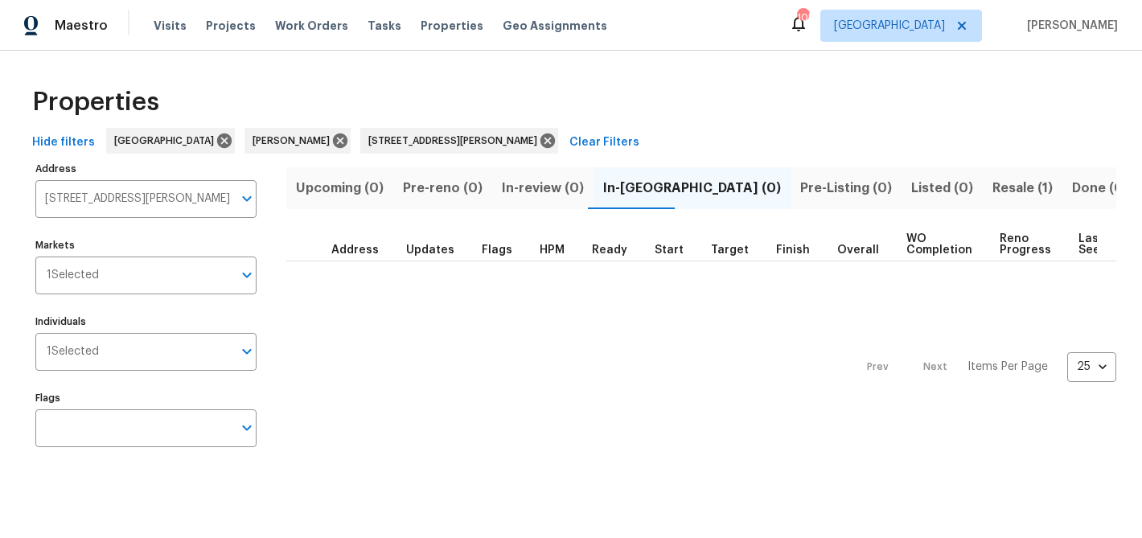
click at [993, 182] on span "Resale (1)" at bounding box center [1023, 188] width 60 height 23
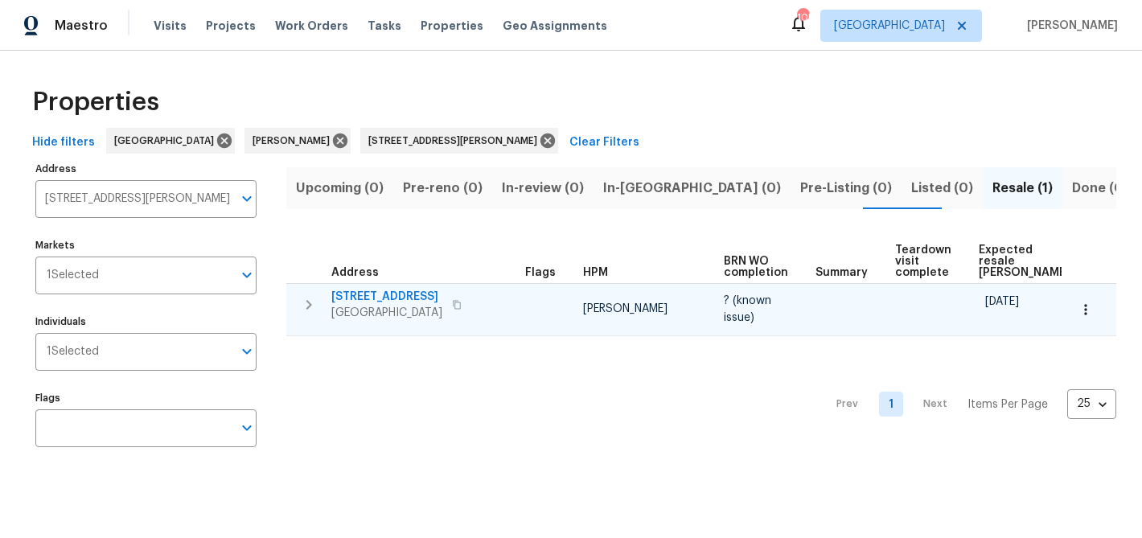
click at [460, 306] on icon "button" at bounding box center [457, 305] width 10 height 10
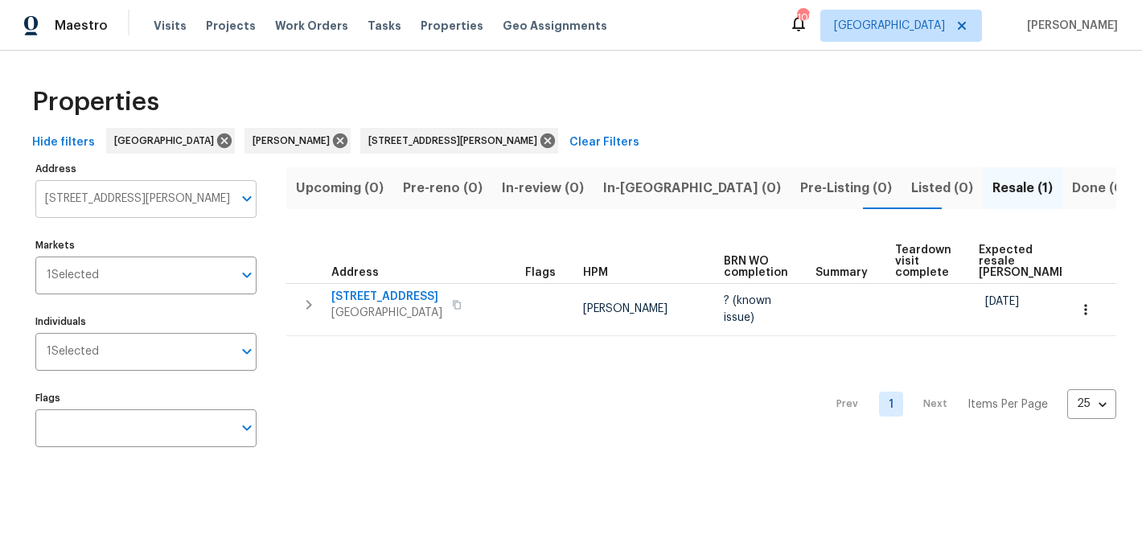
click at [140, 202] on input "4107 Round Stone Trl Snellville GA 30039" at bounding box center [133, 199] width 197 height 38
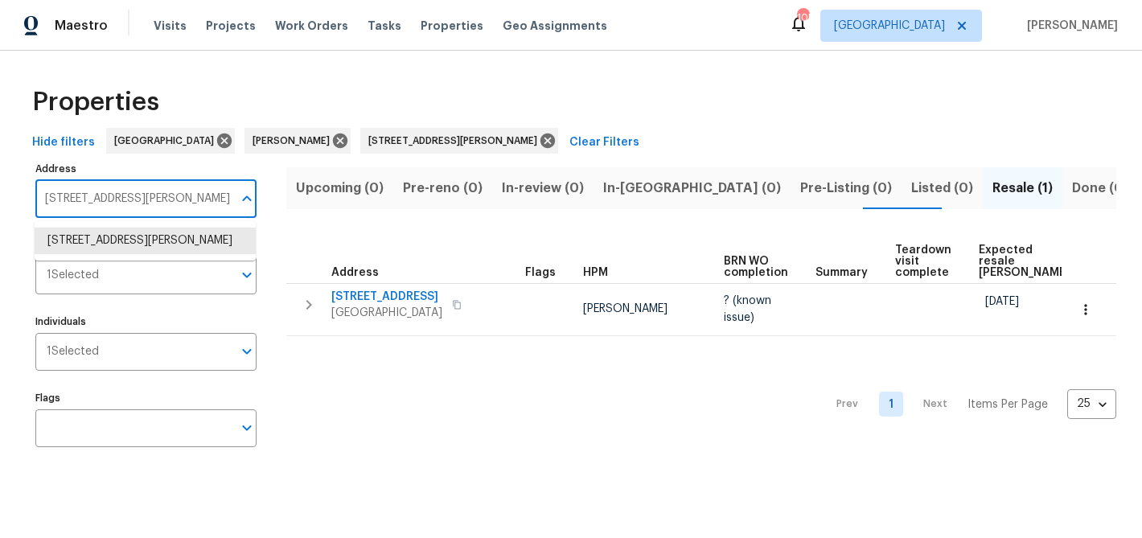
paste input "551 Saddle Ridge Dr, Bethlehem, GA 30620"
type input "[STREET_ADDRESS]"
click at [143, 250] on li "[STREET_ADDRESS]" at bounding box center [145, 241] width 221 height 27
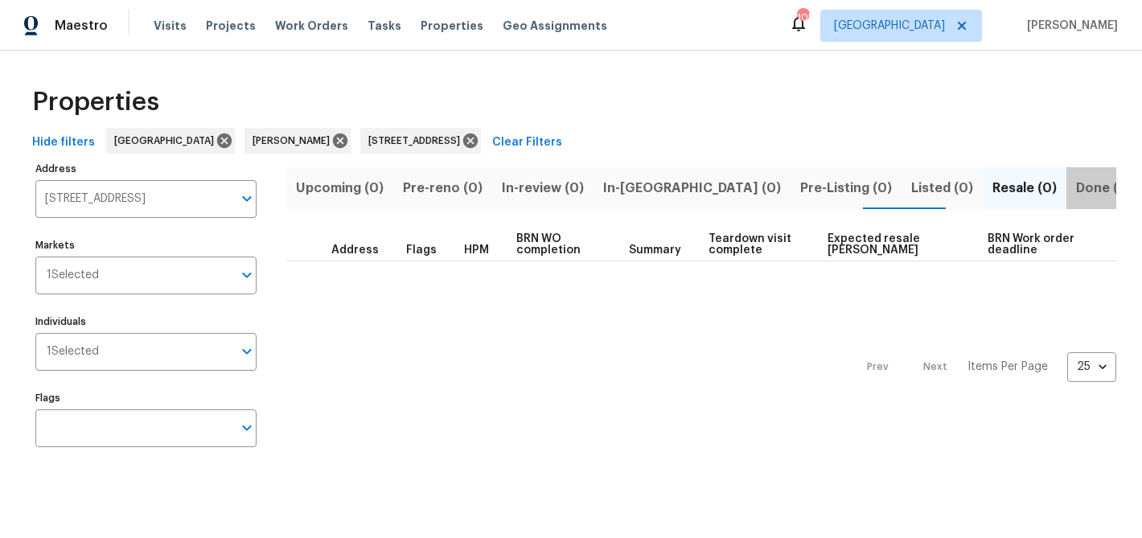
click at [1076, 183] on span "Done (1)" at bounding box center [1102, 188] width 52 height 23
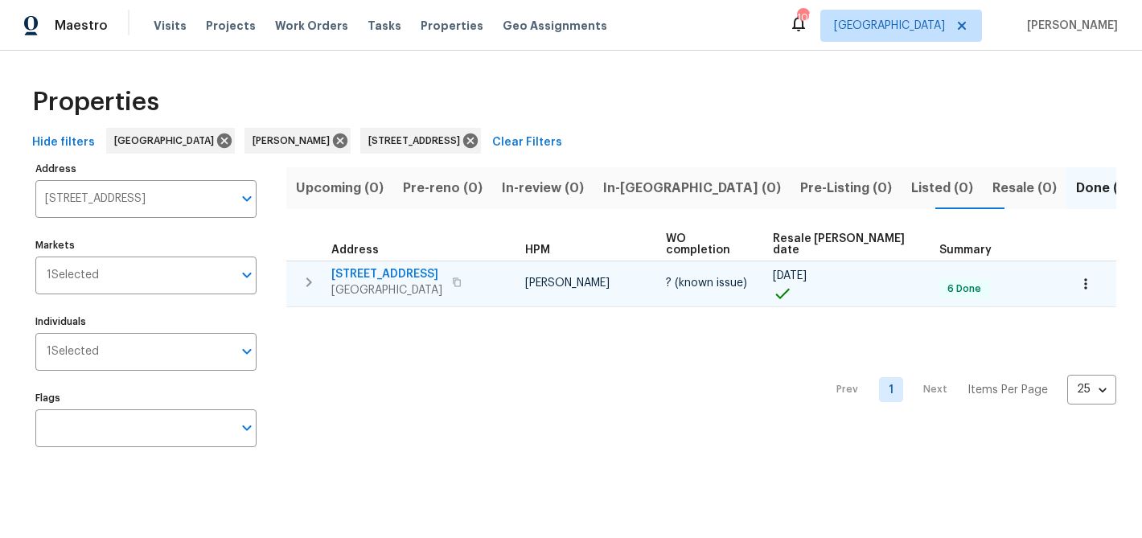
click at [461, 277] on icon "button" at bounding box center [457, 281] width 8 height 9
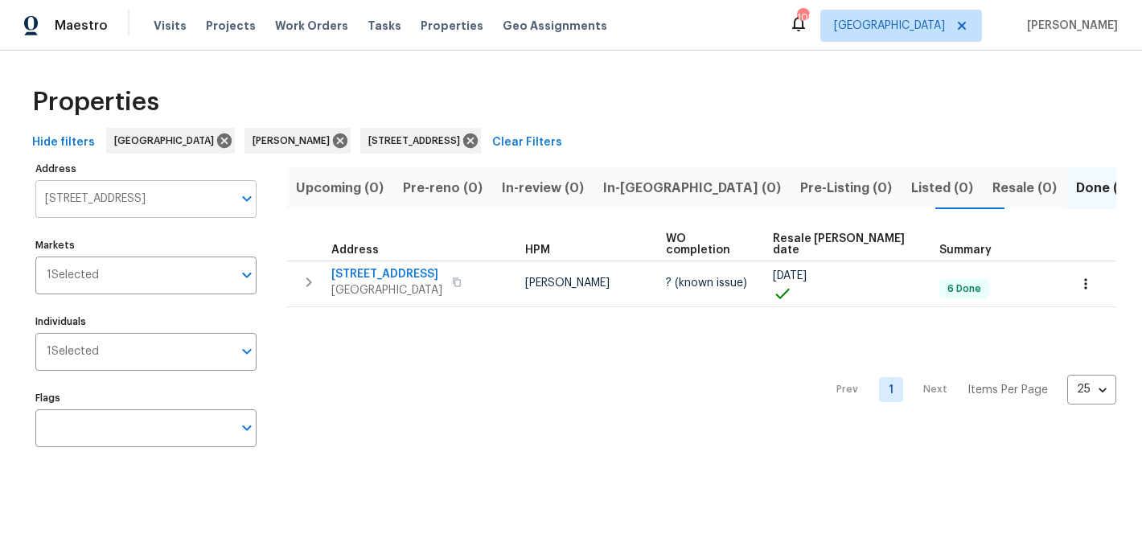
click at [159, 204] on input "[STREET_ADDRESS]" at bounding box center [133, 199] width 197 height 38
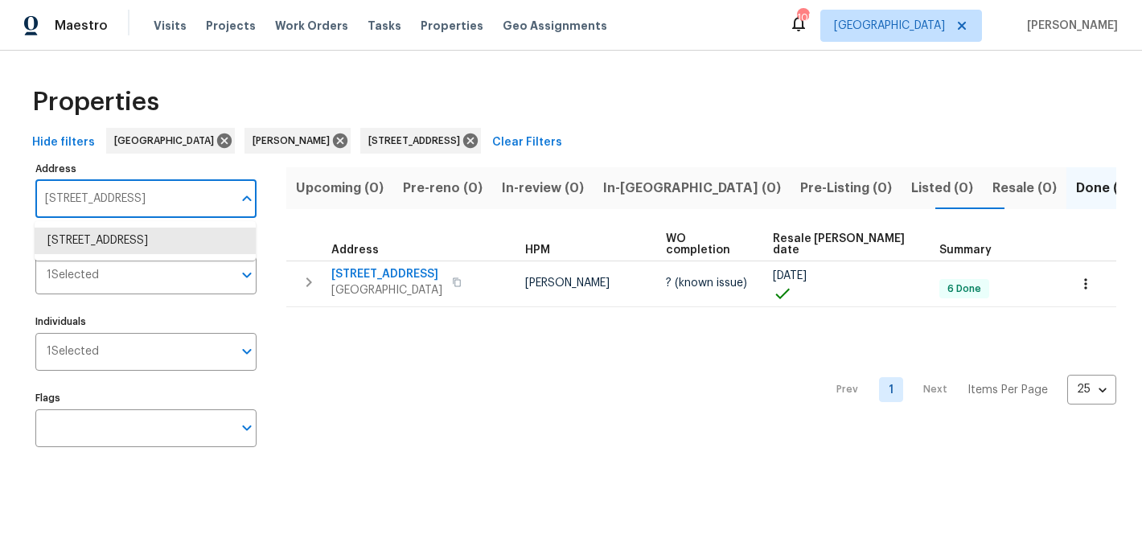
paste input "[STREET_ADDRESS][PERSON_NAME]"
type input "[STREET_ADDRESS][PERSON_NAME]"
click at [150, 233] on li "[STREET_ADDRESS][PERSON_NAME]" at bounding box center [145, 241] width 221 height 27
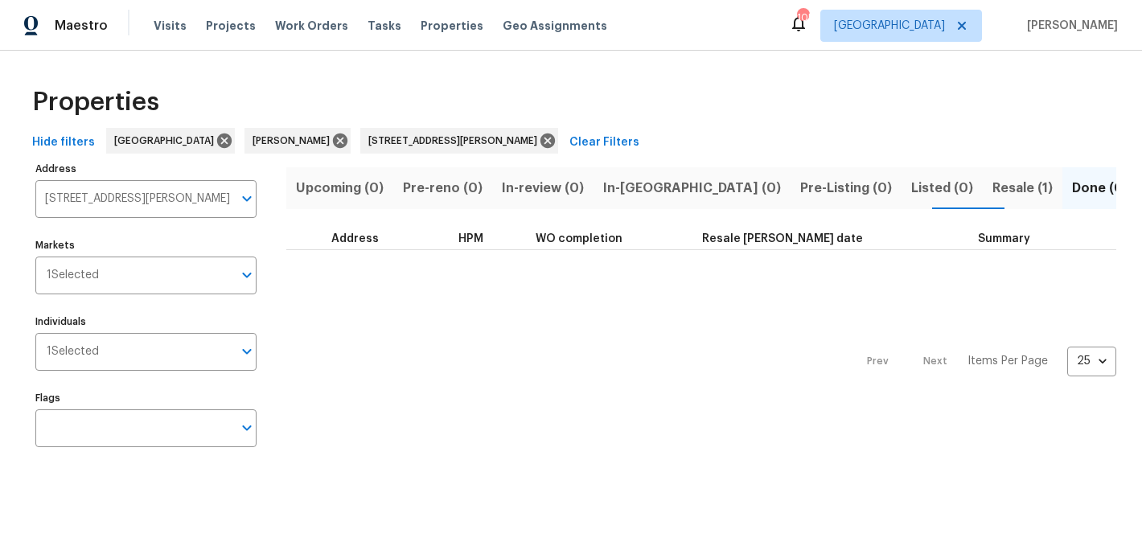
click at [993, 188] on span "Resale (1)" at bounding box center [1023, 188] width 60 height 23
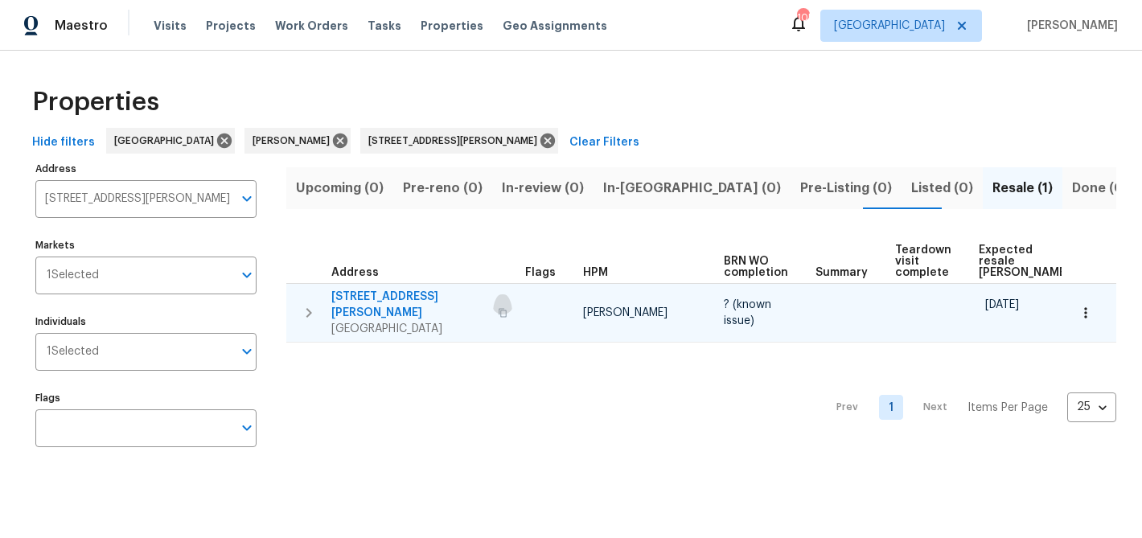
click at [498, 308] on icon "button" at bounding box center [503, 313] width 10 height 10
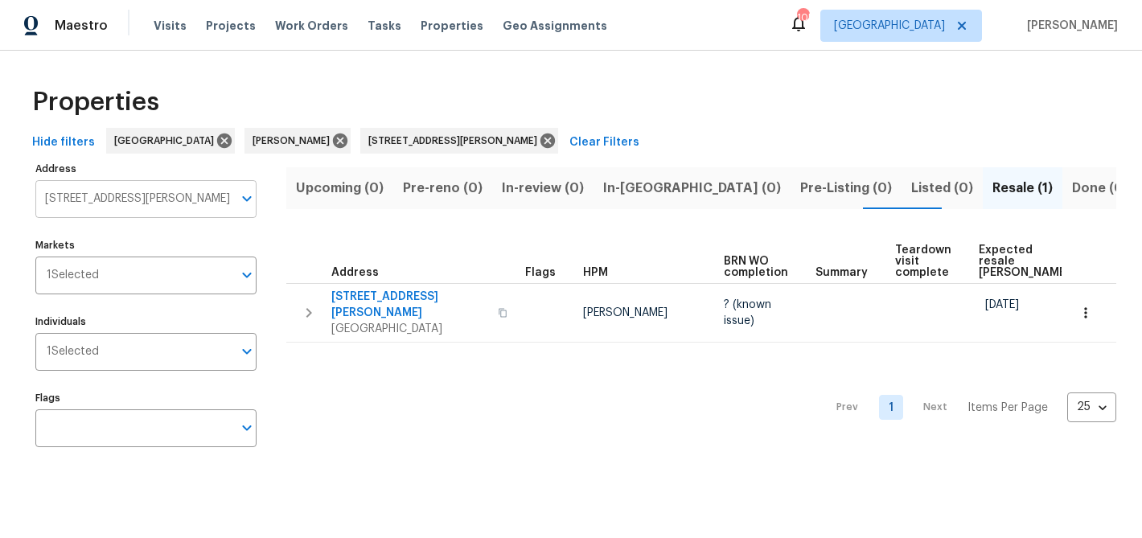
click at [152, 195] on input "[STREET_ADDRESS][PERSON_NAME]" at bounding box center [133, 199] width 197 height 38
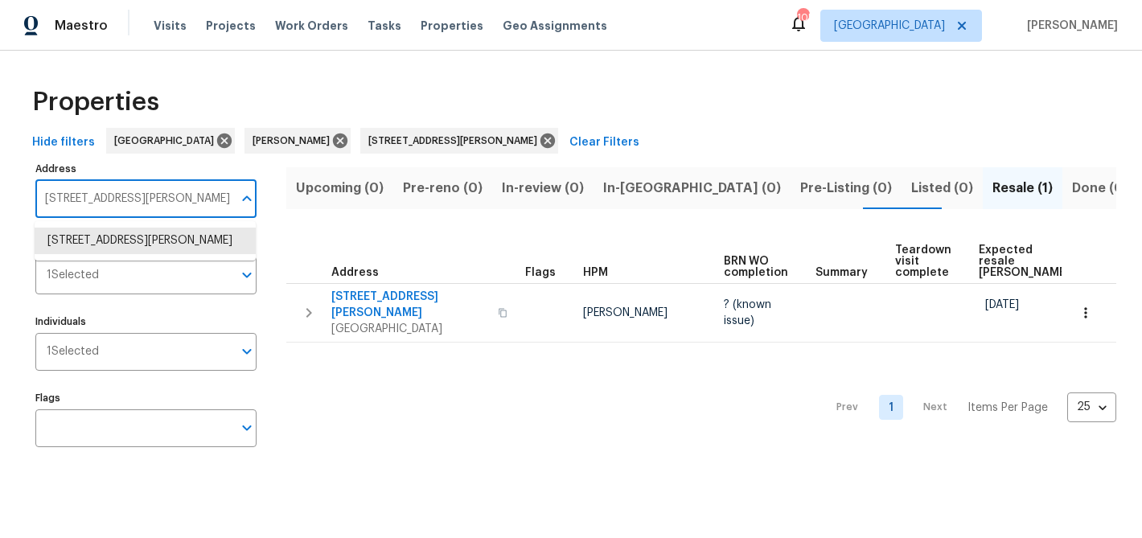
paste input "787 Murphy Rd, Winder, GA 30680"
type input "787 Murphy Rd, Winder, GA 30680"
click at [124, 240] on li "787 Murphy Rd Winder GA 30680" at bounding box center [145, 241] width 221 height 27
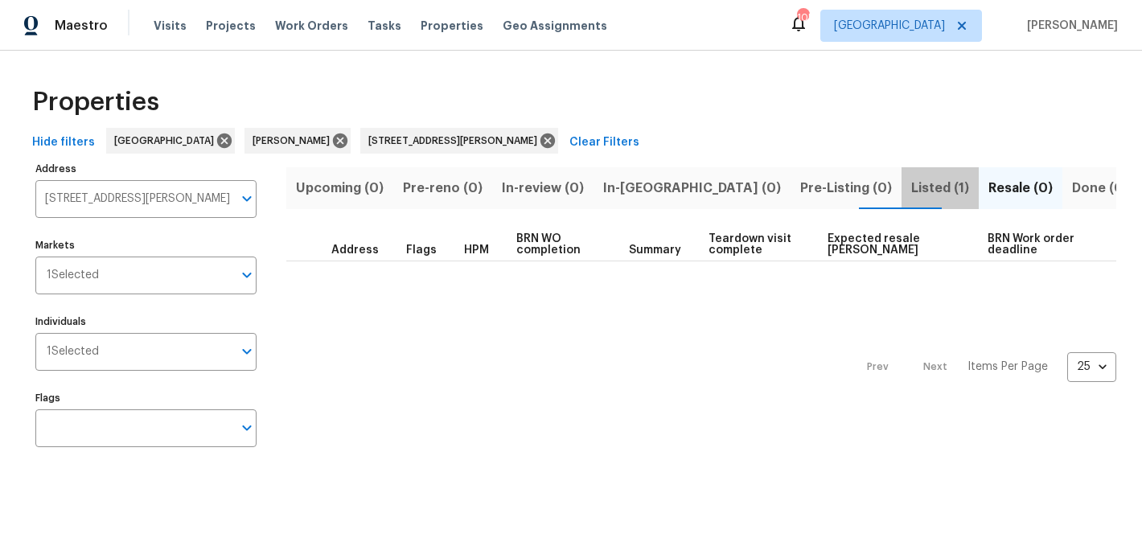
click at [911, 193] on span "Listed (1)" at bounding box center [940, 188] width 58 height 23
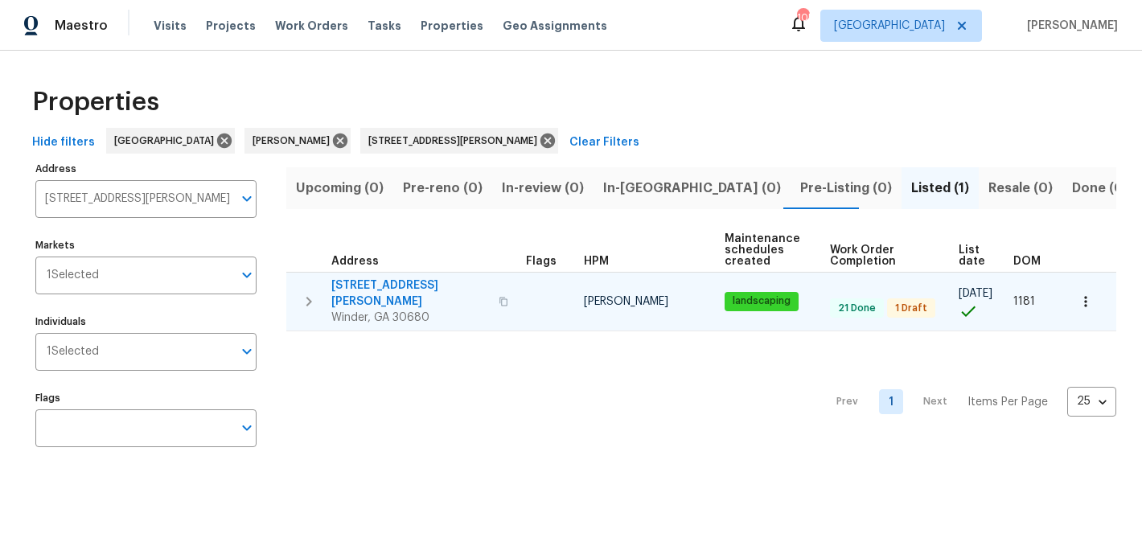
click at [371, 282] on span "787 Murphy Rd" at bounding box center [410, 293] width 158 height 32
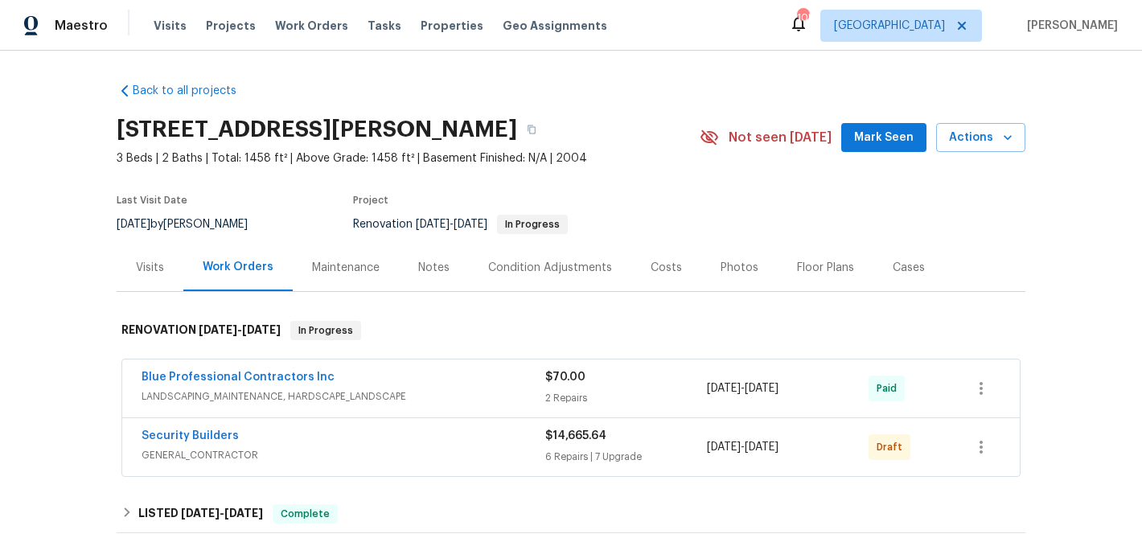
click at [418, 273] on div "Notes" at bounding box center [433, 268] width 31 height 16
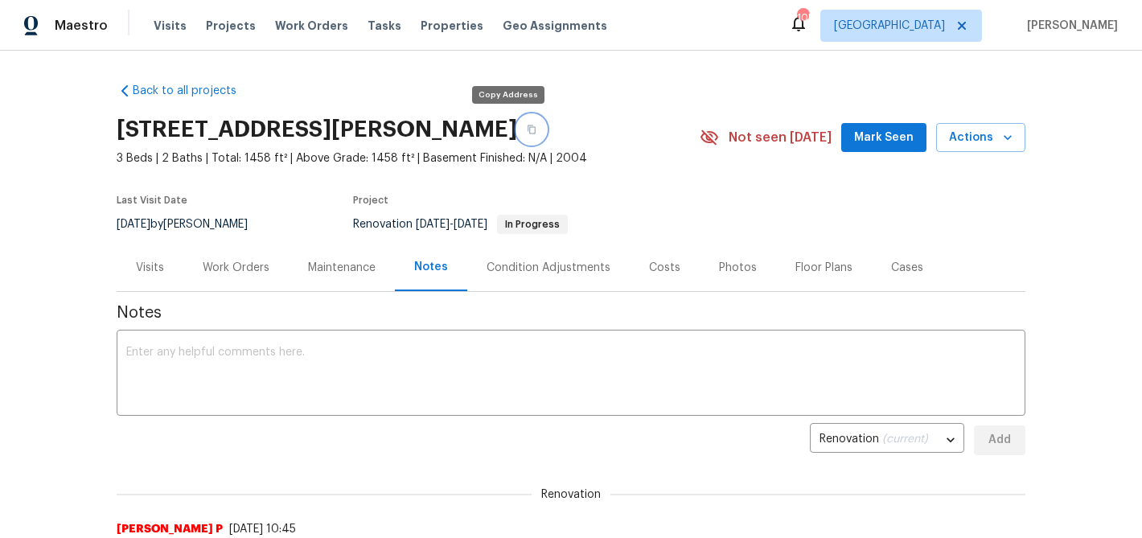
click at [527, 134] on icon "button" at bounding box center [532, 130] width 10 height 10
click at [901, 131] on span "Mark Seen" at bounding box center [884, 138] width 60 height 20
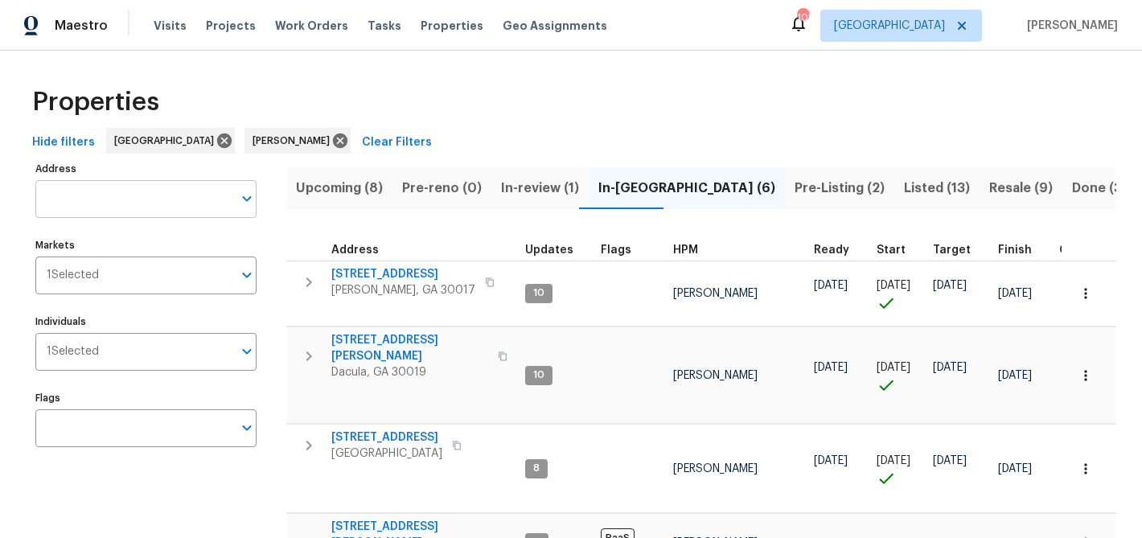
click at [180, 197] on input "Address" at bounding box center [133, 199] width 197 height 38
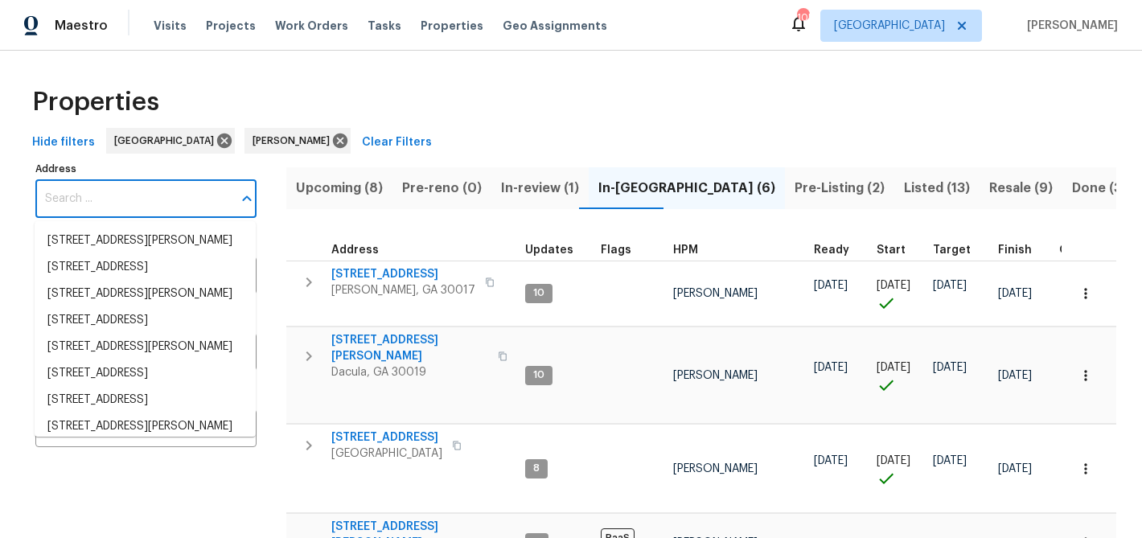
paste input "[STREET_ADDRESS]"
type input "[STREET_ADDRESS]"
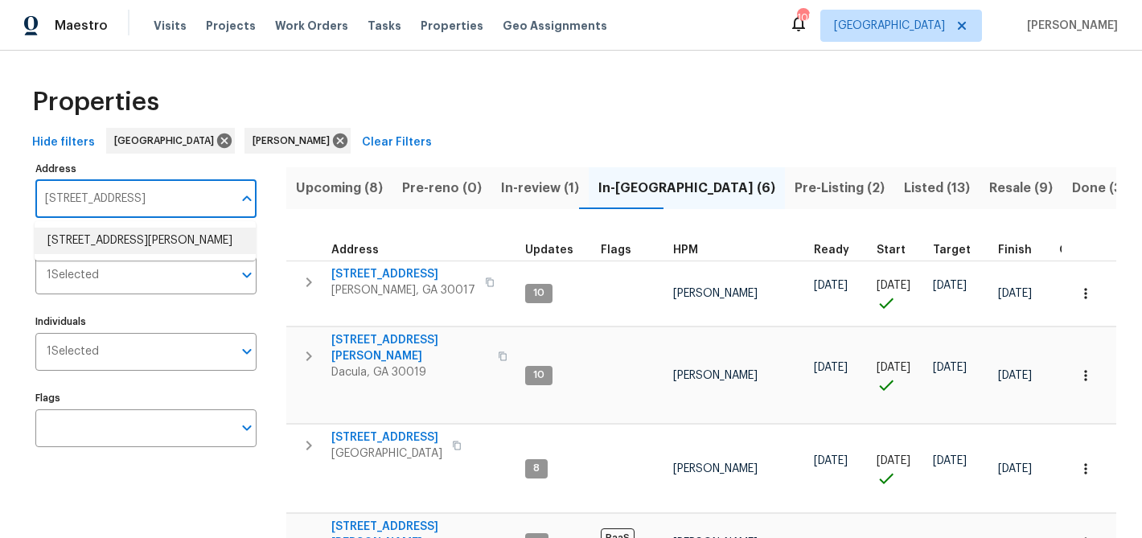
click at [129, 254] on li "[STREET_ADDRESS][PERSON_NAME]" at bounding box center [145, 241] width 221 height 27
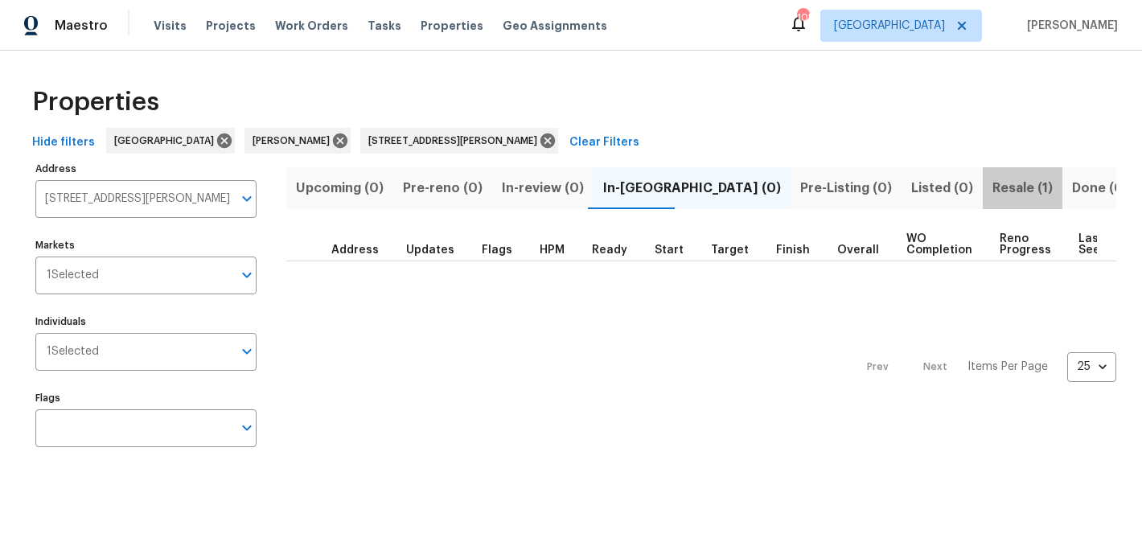
click at [983, 175] on button "Resale (1)" at bounding box center [1023, 188] width 80 height 42
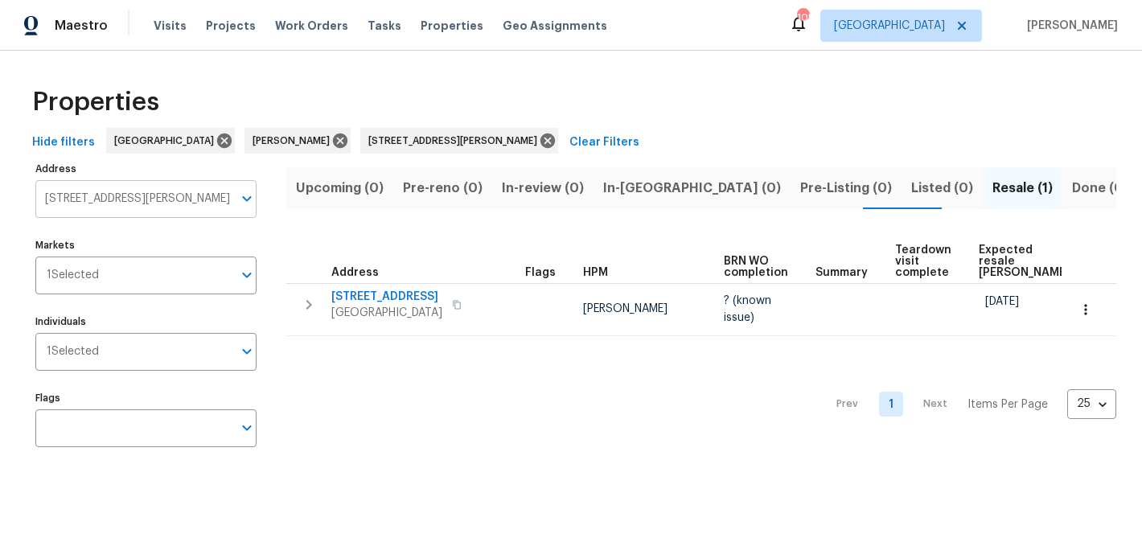
click at [167, 209] on input "[STREET_ADDRESS][PERSON_NAME]" at bounding box center [133, 199] width 197 height 38
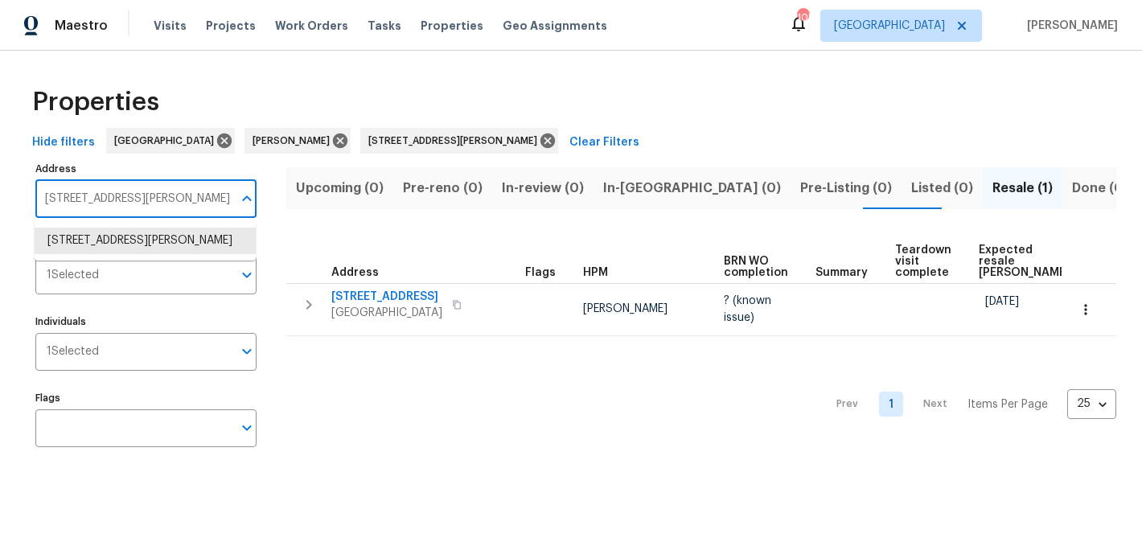
paste input "[STREET_ADDRESS]"
type input "[STREET_ADDRESS]"
click at [157, 240] on li "[STREET_ADDRESS]" at bounding box center [145, 241] width 221 height 27
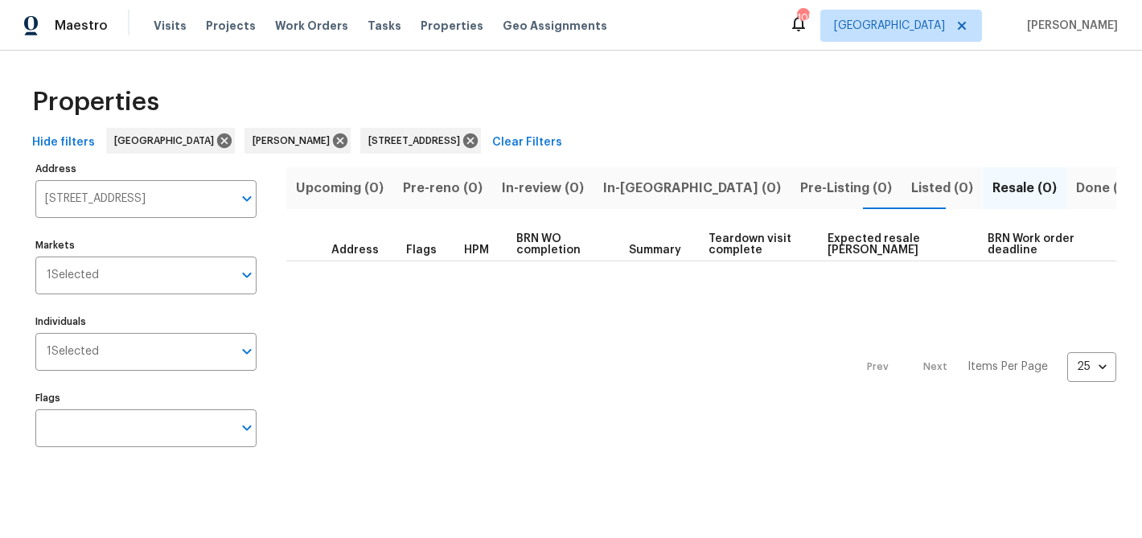
click at [1076, 188] on span "Done (1)" at bounding box center [1102, 188] width 52 height 23
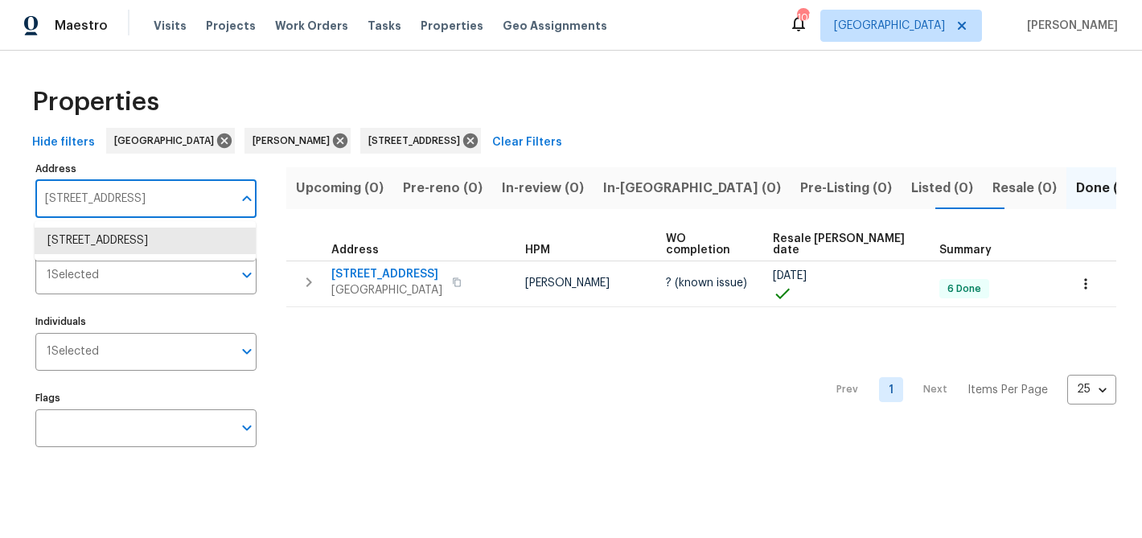
click at [162, 197] on input "[STREET_ADDRESS]" at bounding box center [133, 199] width 197 height 38
paste input "[STREET_ADDRESS][PERSON_NAME]"
type input "[STREET_ADDRESS][PERSON_NAME]"
click at [145, 242] on li "[STREET_ADDRESS][PERSON_NAME]" at bounding box center [145, 241] width 221 height 27
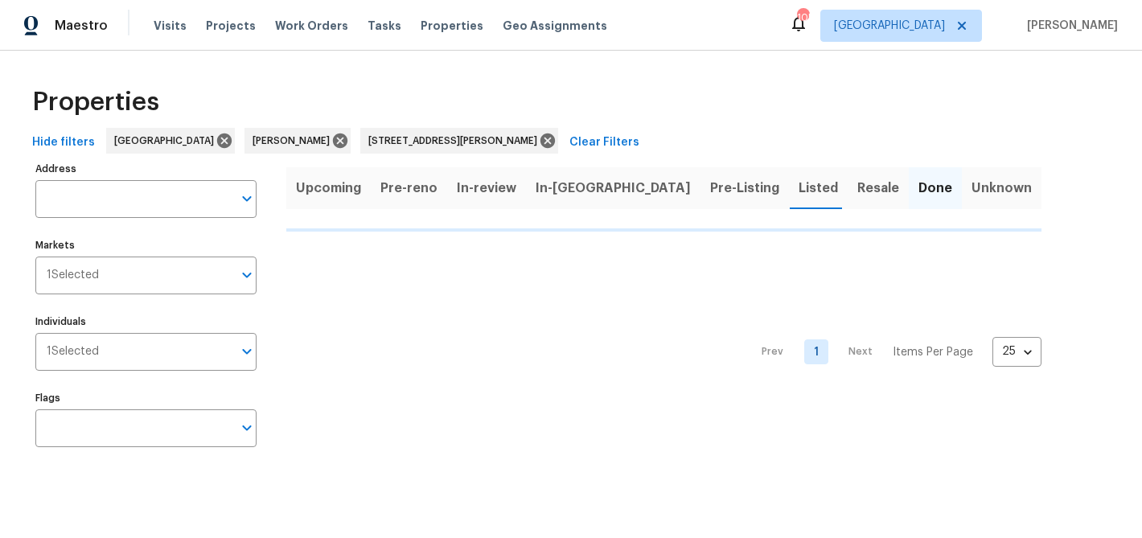
type input "[STREET_ADDRESS][PERSON_NAME]"
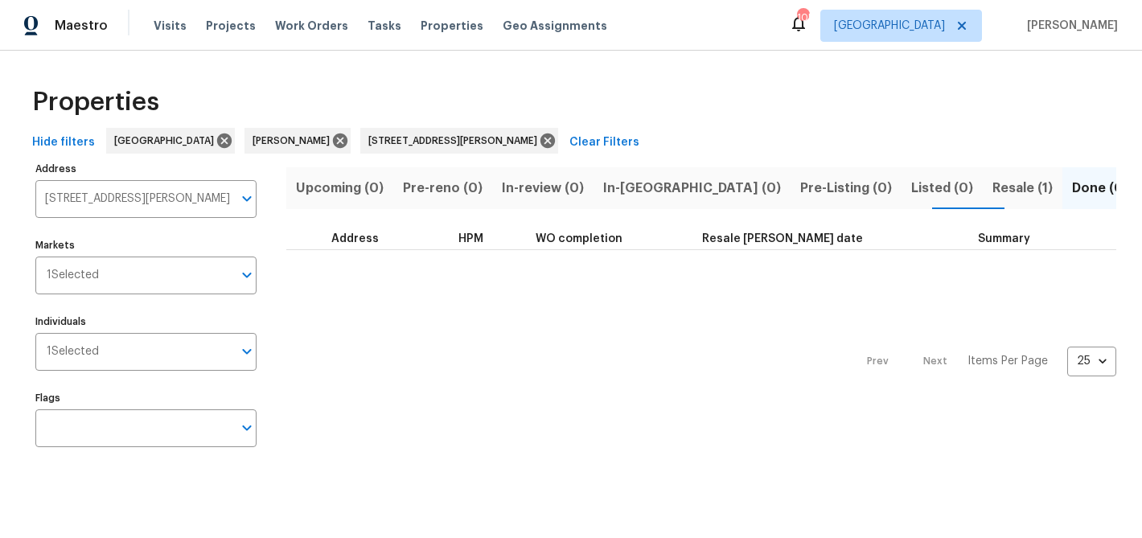
click at [993, 191] on span "Resale (1)" at bounding box center [1023, 188] width 60 height 23
